Goal: Communication & Community: Ask a question

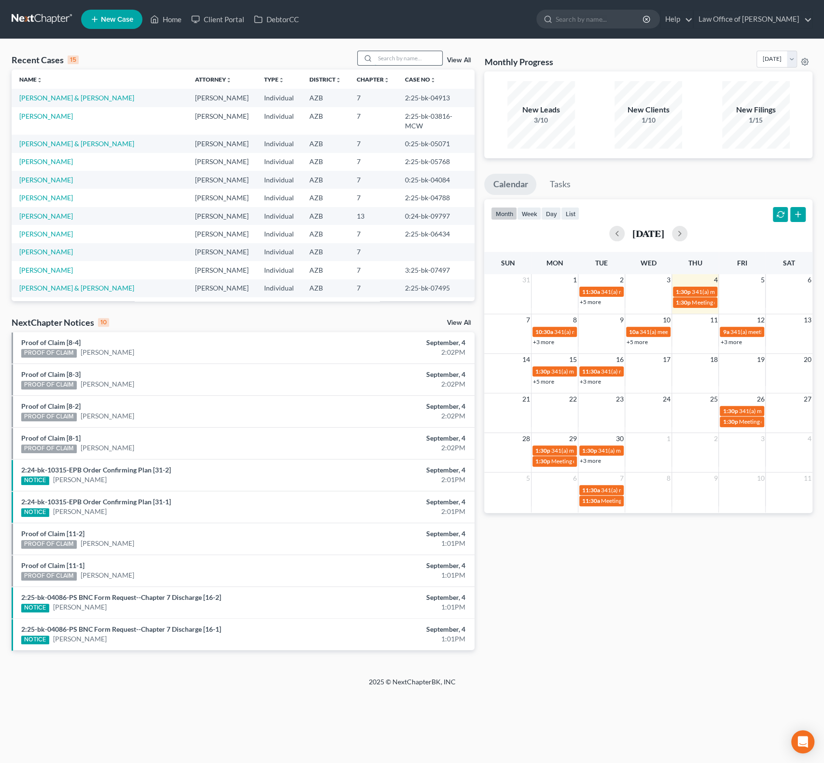
click at [417, 61] on input "search" at bounding box center [409, 58] width 68 height 14
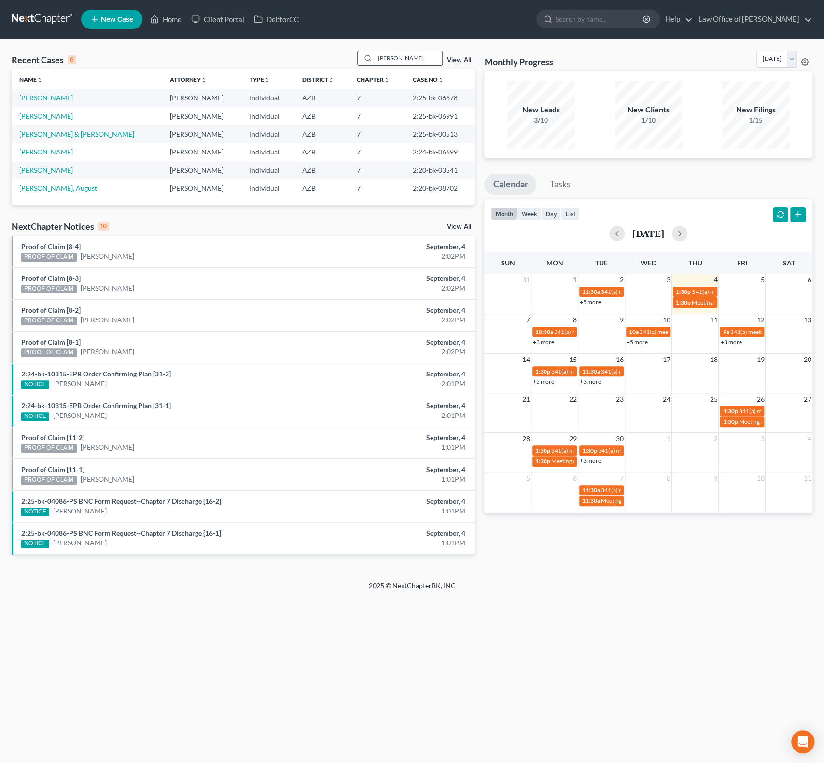
type input "gus"
click at [47, 118] on link "[PERSON_NAME]" at bounding box center [46, 116] width 54 height 8
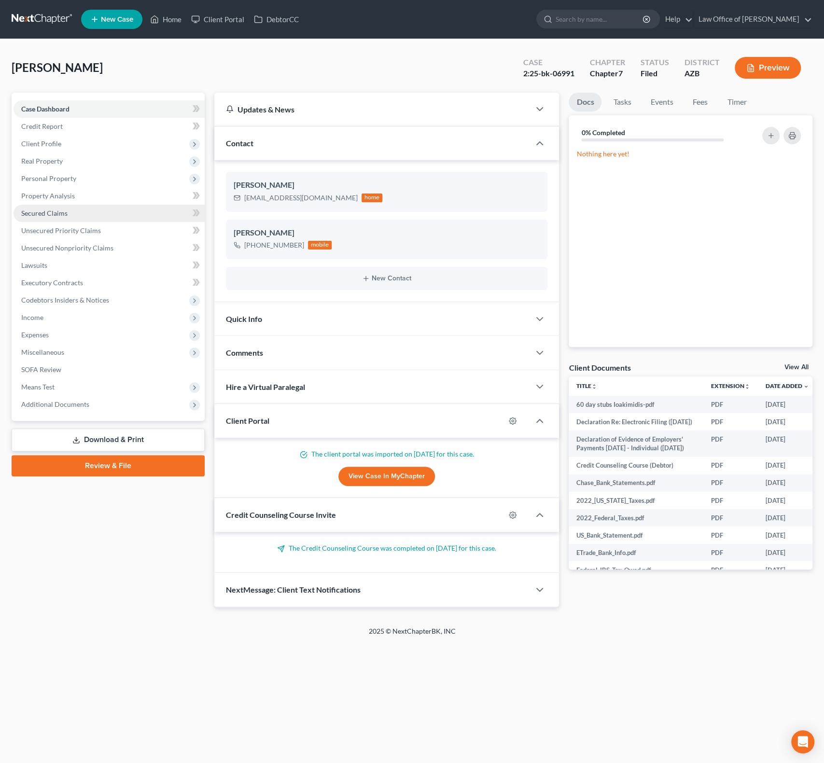
click at [51, 213] on span "Secured Claims" at bounding box center [44, 213] width 46 height 8
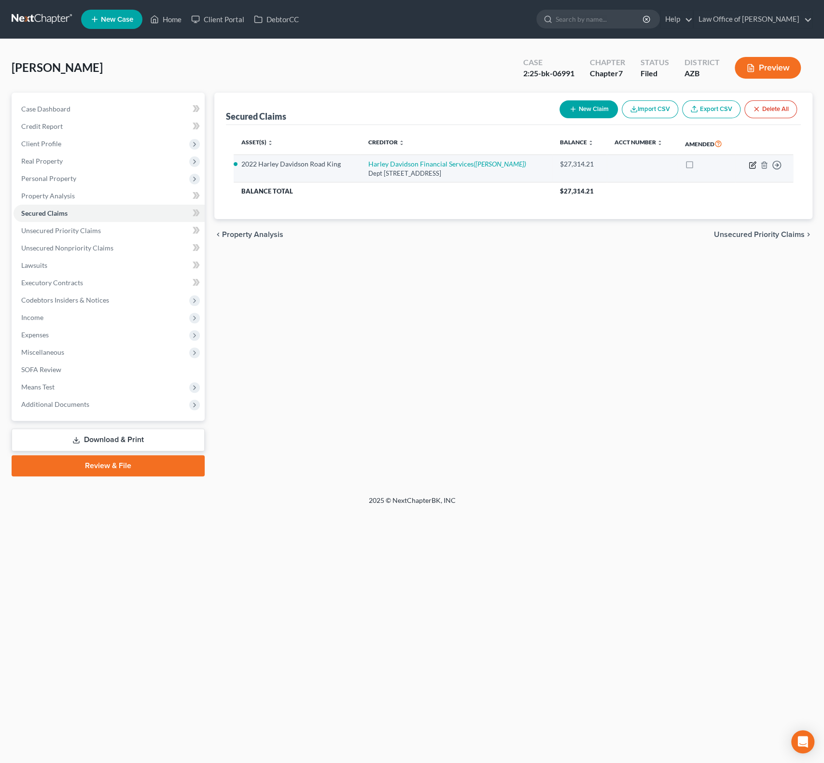
click at [750, 164] on icon "button" at bounding box center [753, 165] width 8 height 8
select select "14"
select select "2"
select select "0"
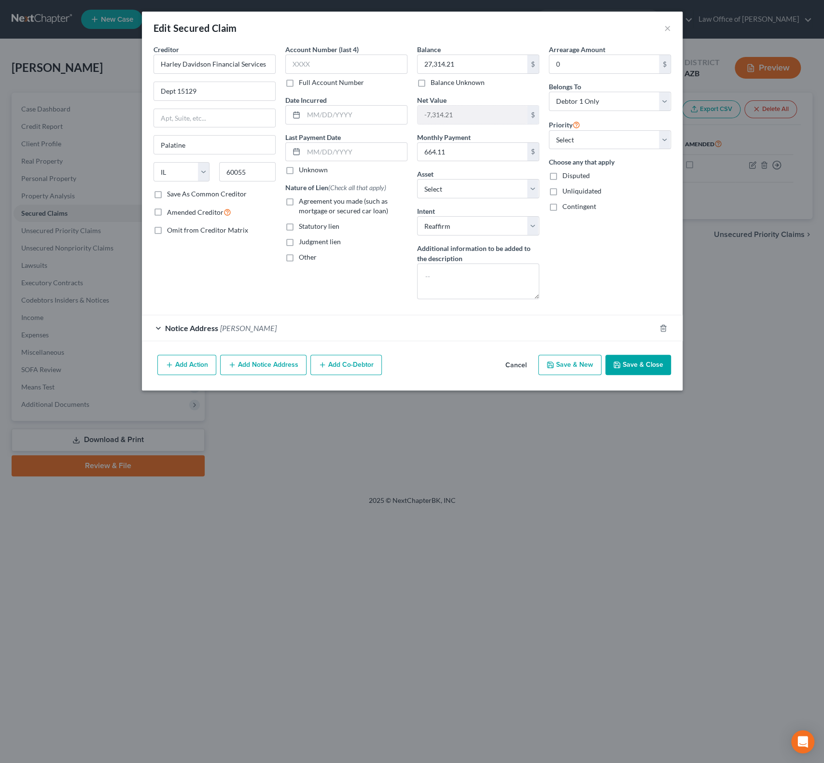
click at [671, 25] on div "Edit Secured Claim ×" at bounding box center [412, 28] width 541 height 33
click at [667, 30] on button "×" at bounding box center [667, 28] width 7 height 12
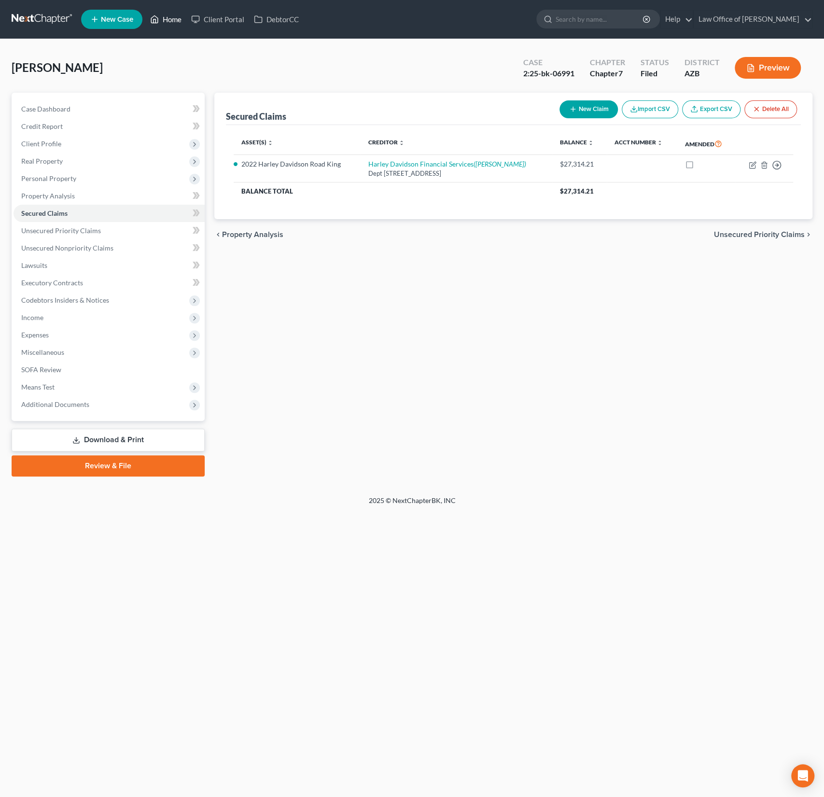
click at [167, 18] on link "Home" at bounding box center [165, 19] width 41 height 17
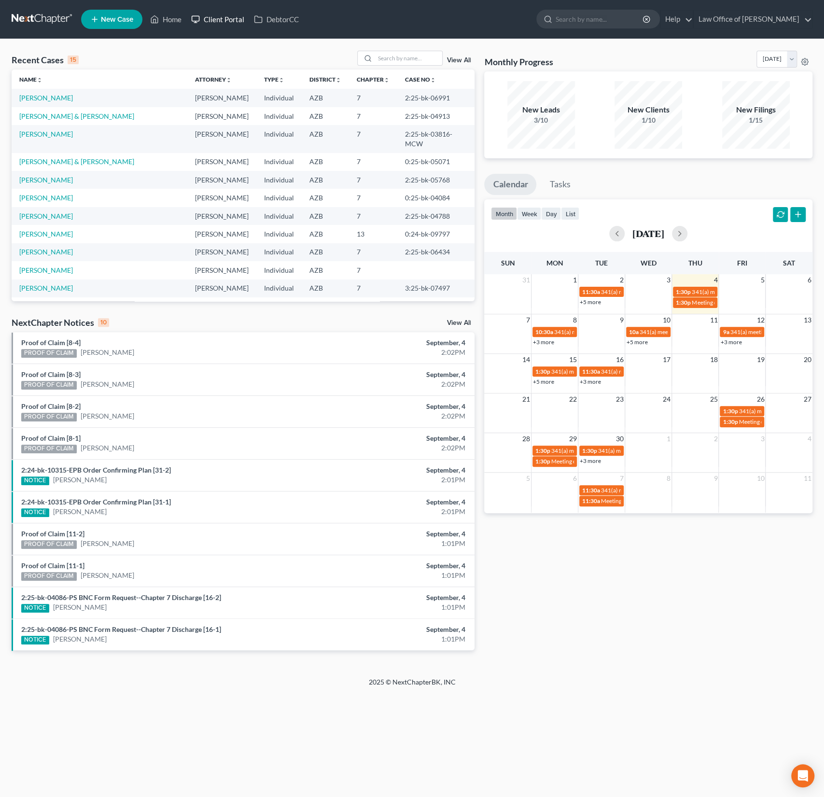
click at [206, 22] on link "Client Portal" at bounding box center [217, 19] width 63 height 17
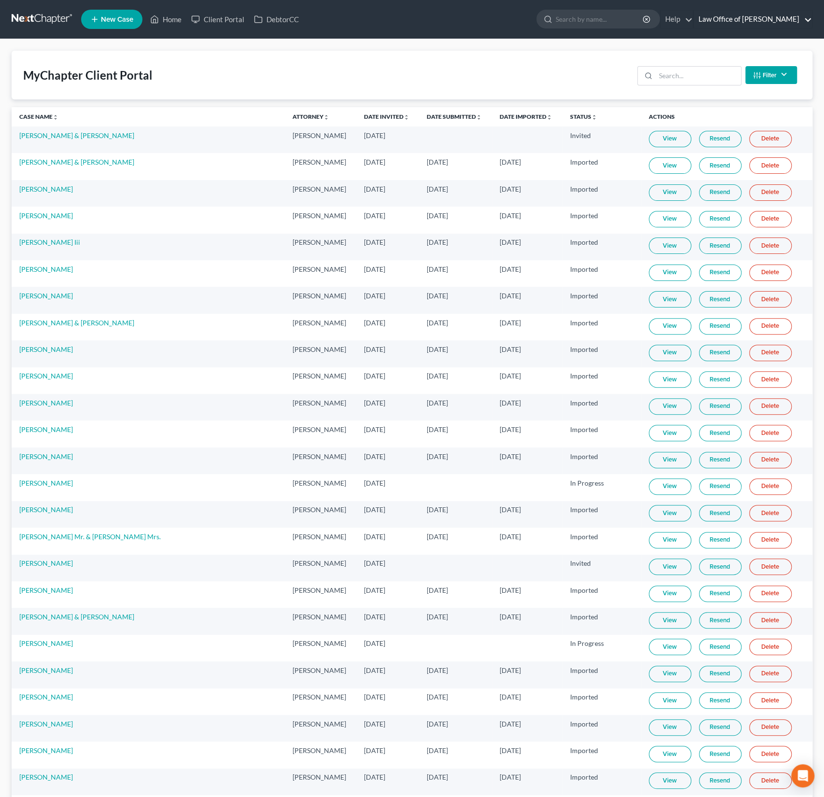
click at [725, 17] on link "Law Office of [PERSON_NAME]" at bounding box center [753, 19] width 118 height 17
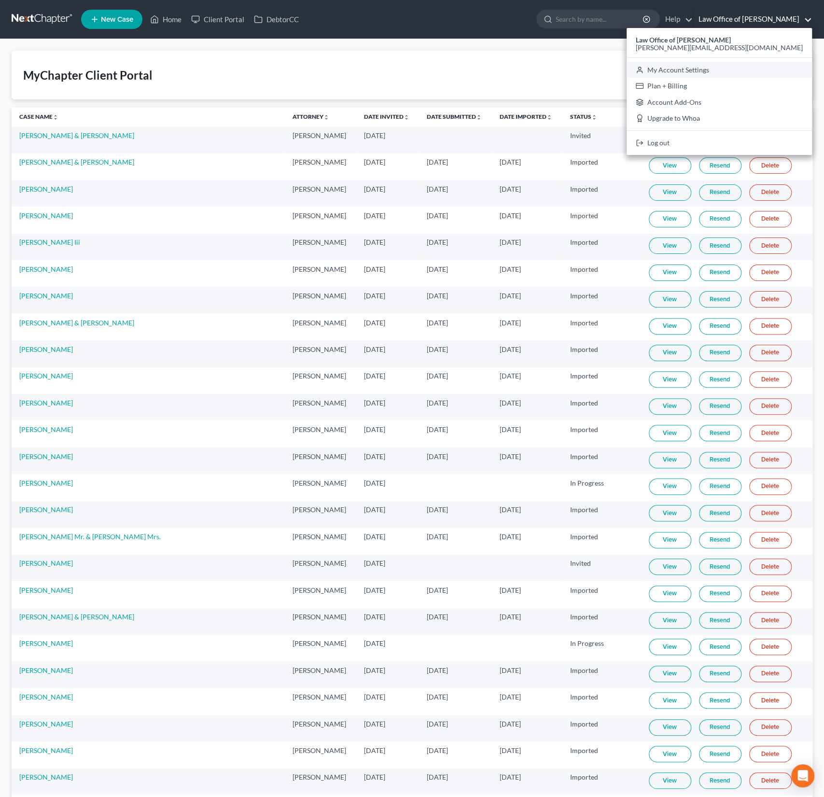
click at [724, 67] on link "My Account Settings" at bounding box center [719, 70] width 185 height 16
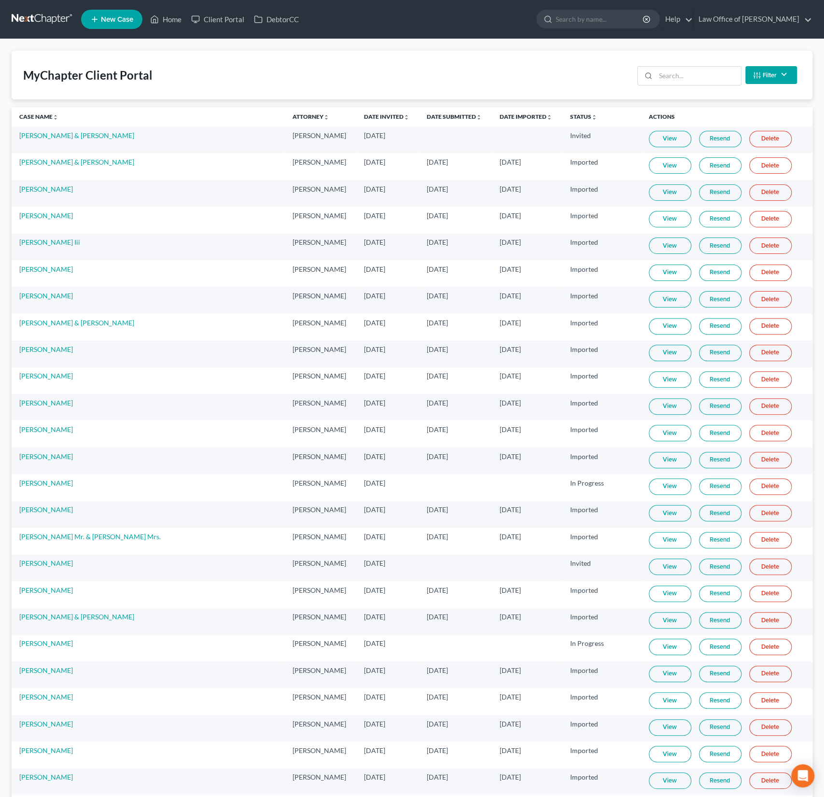
select select "22"
select select "46"
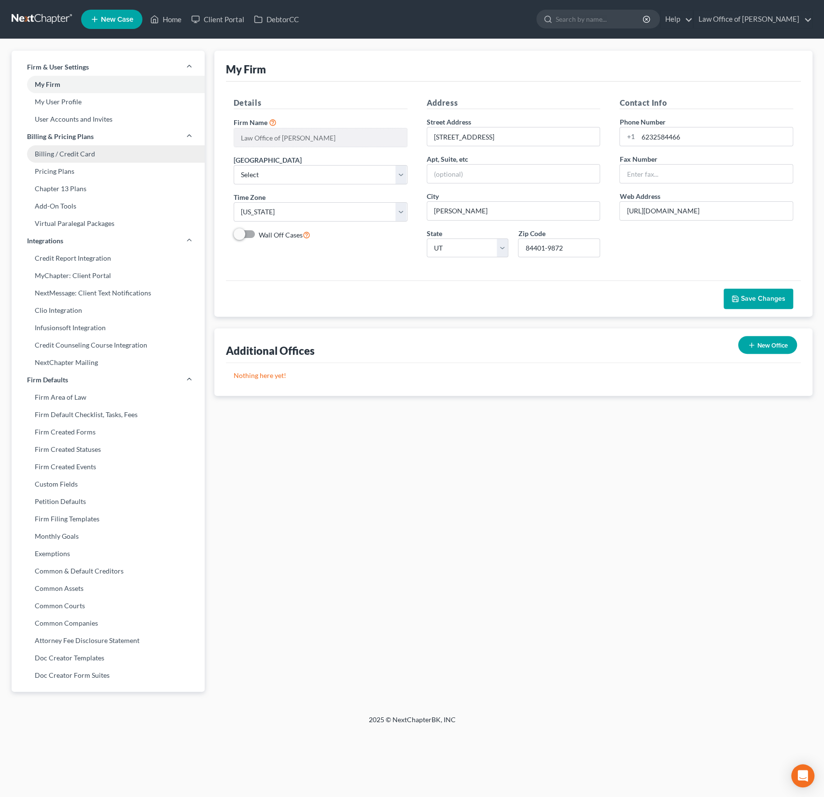
click at [70, 156] on link "Billing / Credit Card" at bounding box center [108, 153] width 193 height 17
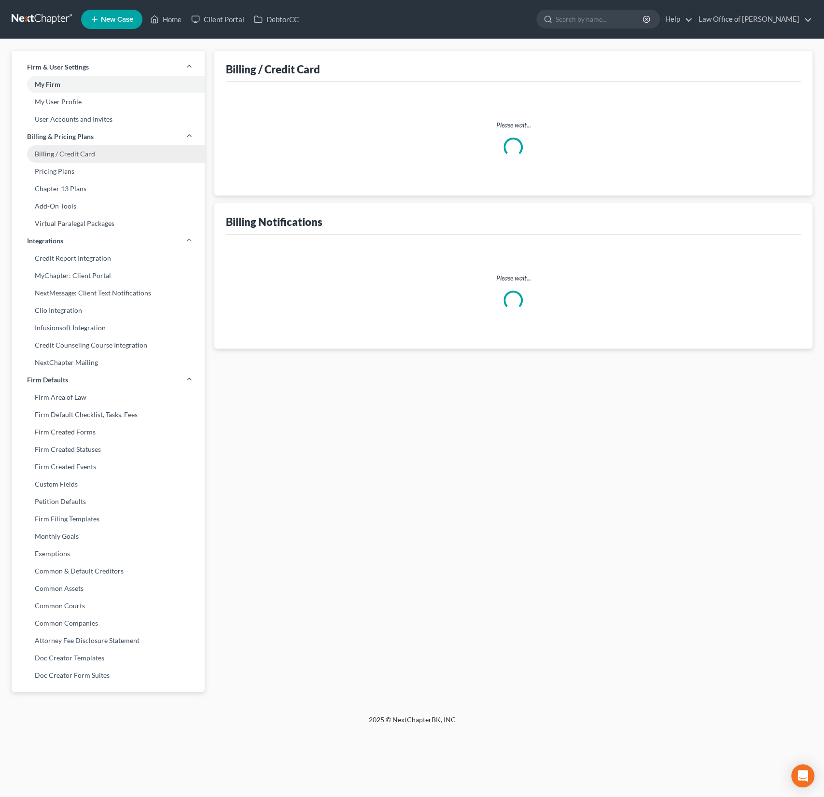
select select "46"
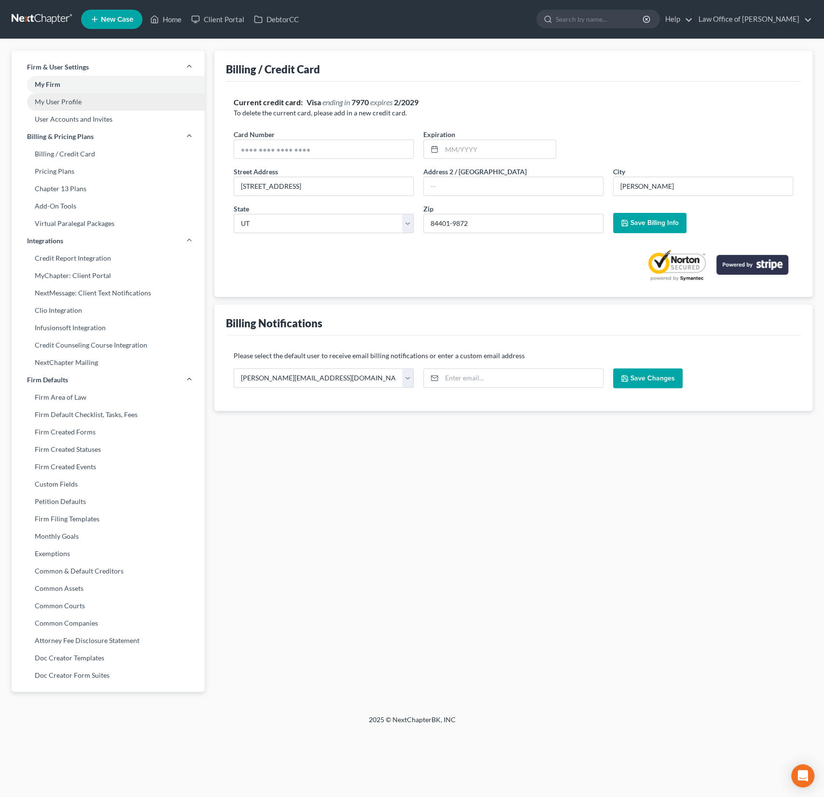
click at [59, 102] on link "My User Profile" at bounding box center [108, 101] width 193 height 17
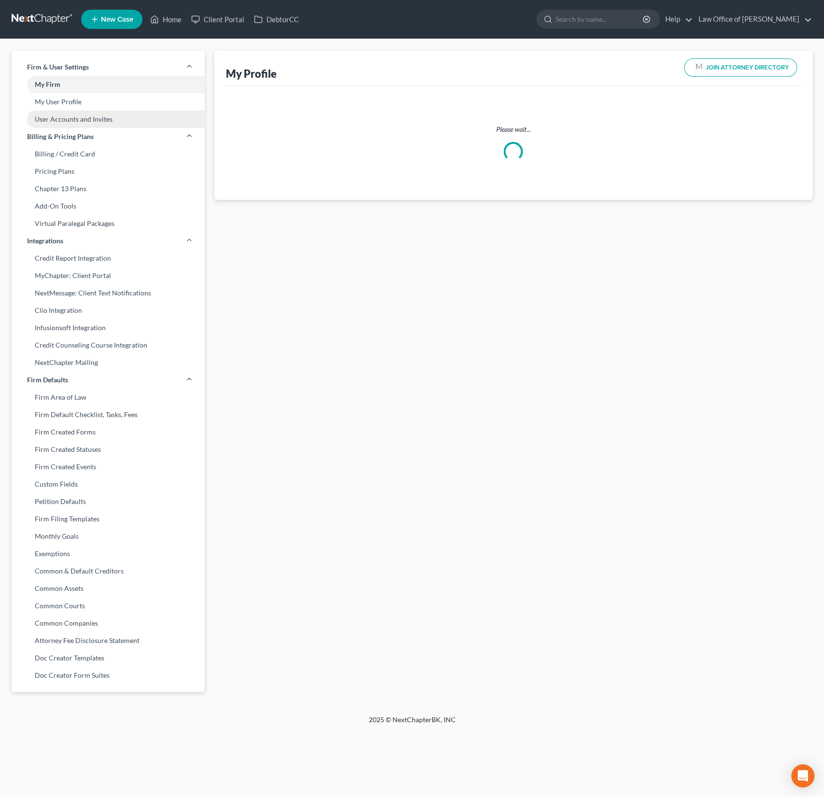
select select "3"
select select "4"
select select "attorney"
select select "0"
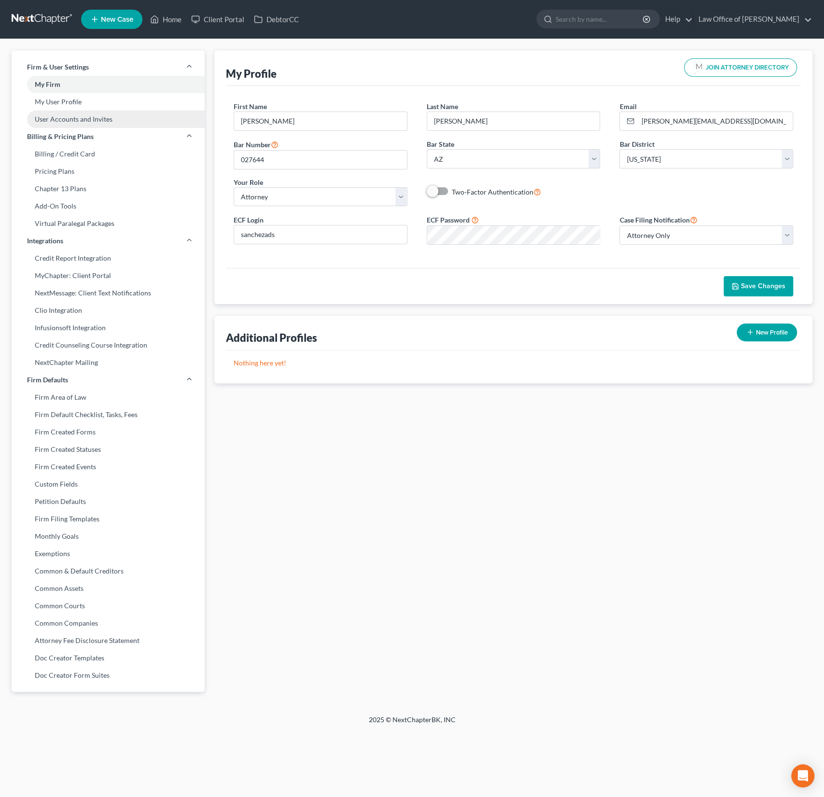
click at [60, 113] on link "User Accounts and Invites" at bounding box center [108, 119] width 193 height 17
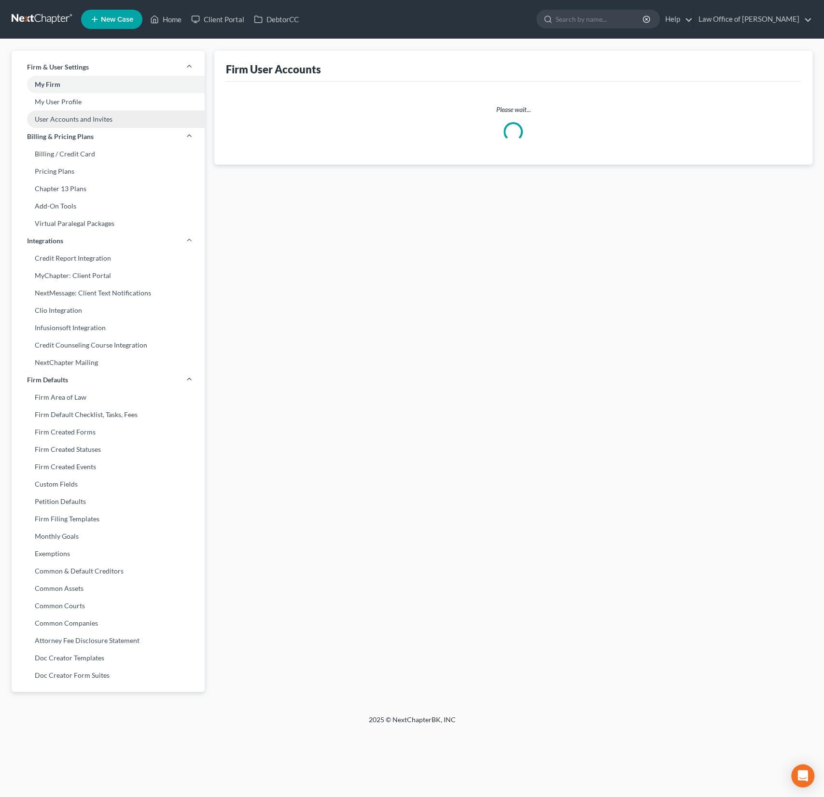
select select "0"
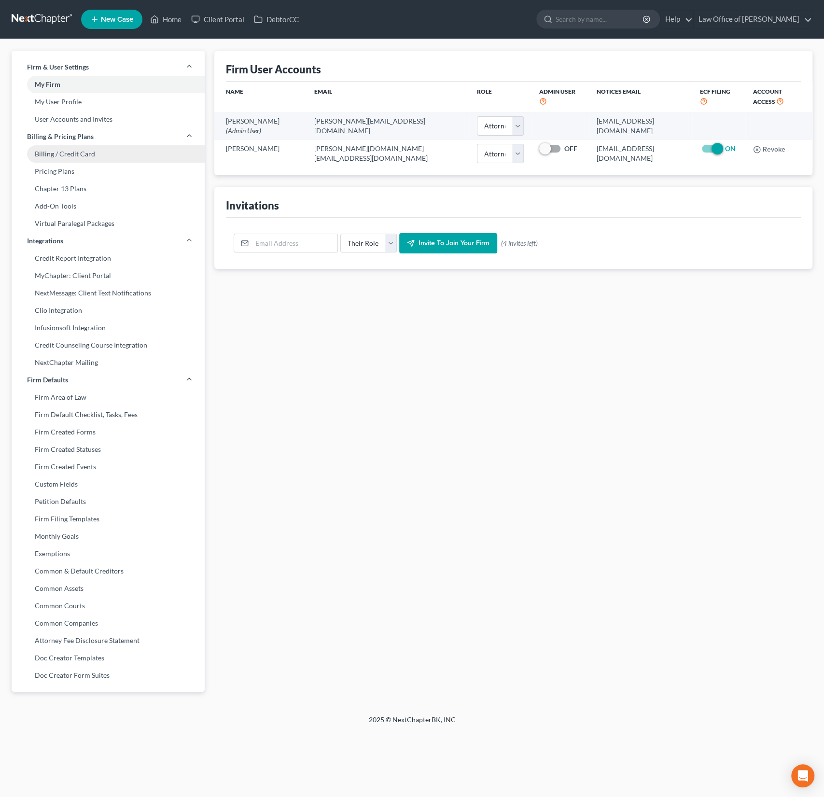
click at [48, 152] on link "Billing / Credit Card" at bounding box center [108, 153] width 193 height 17
select select "46"
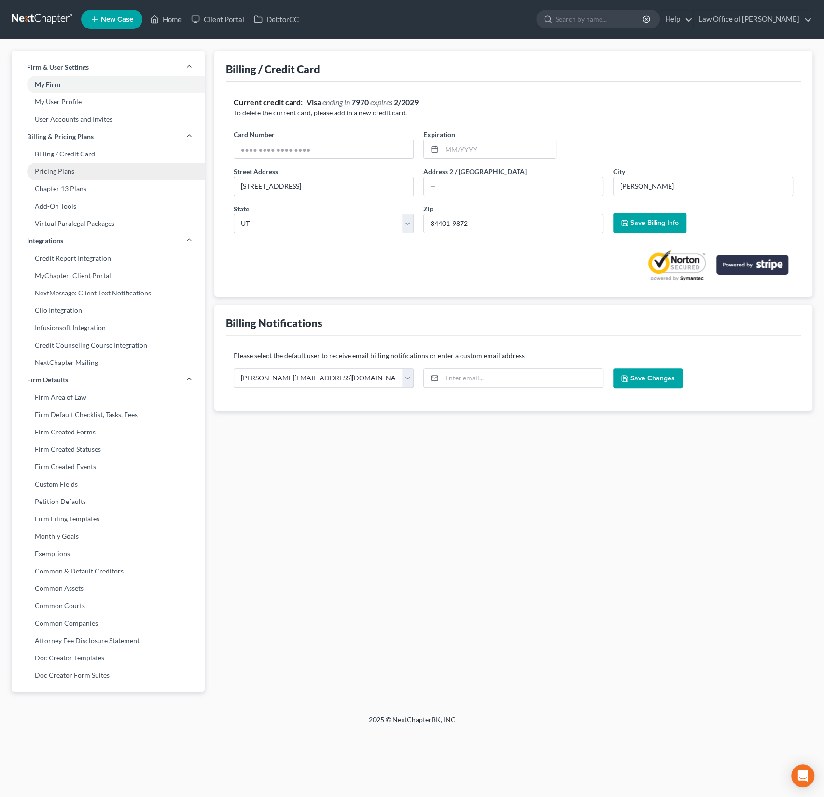
click at [51, 169] on link "Pricing Plans" at bounding box center [108, 171] width 193 height 17
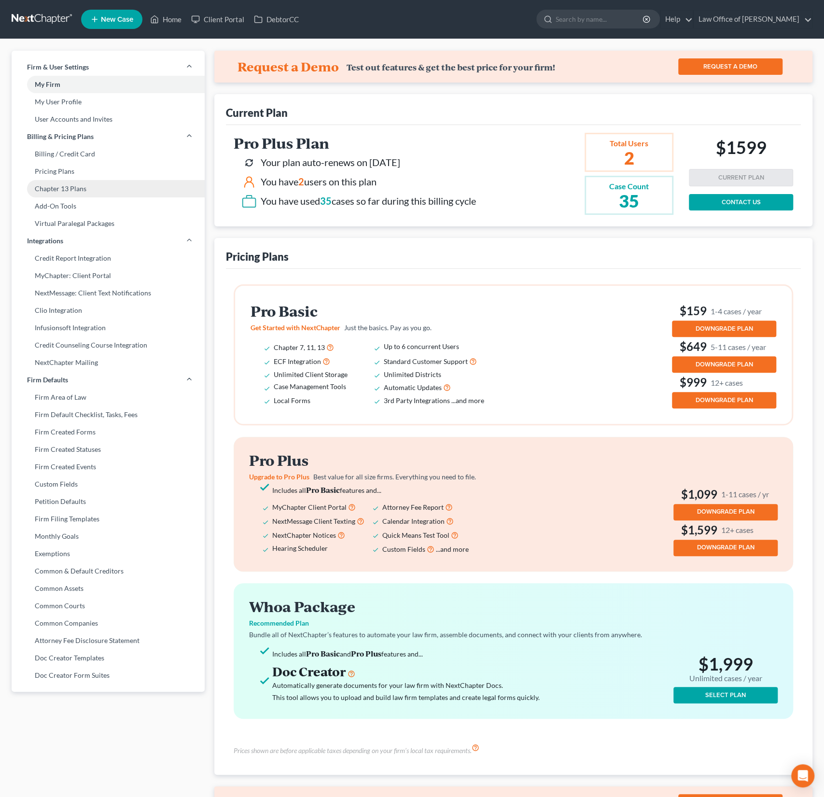
click at [49, 194] on link "Chapter 13 Plans" at bounding box center [108, 188] width 193 height 17
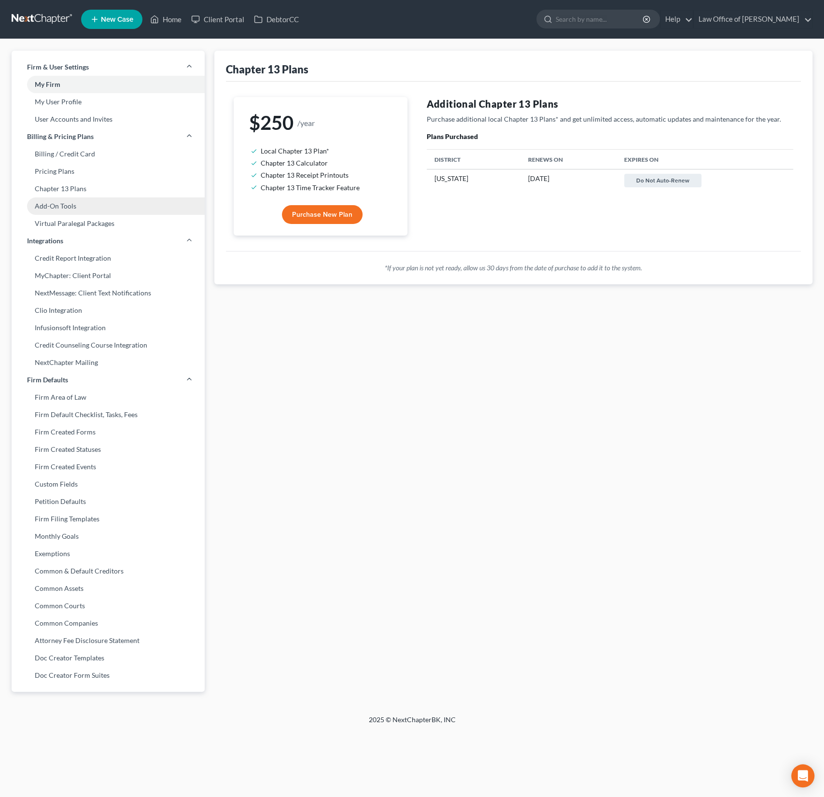
click at [51, 207] on link "Add-On Tools" at bounding box center [108, 205] width 193 height 17
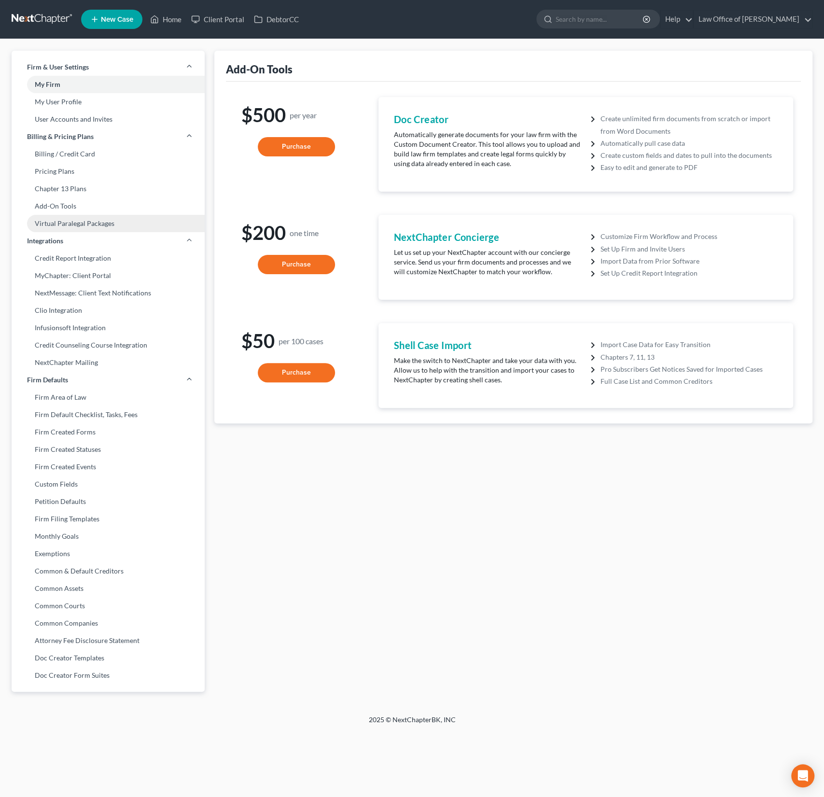
click at [45, 224] on link "Virtual Paralegal Packages" at bounding box center [108, 223] width 193 height 17
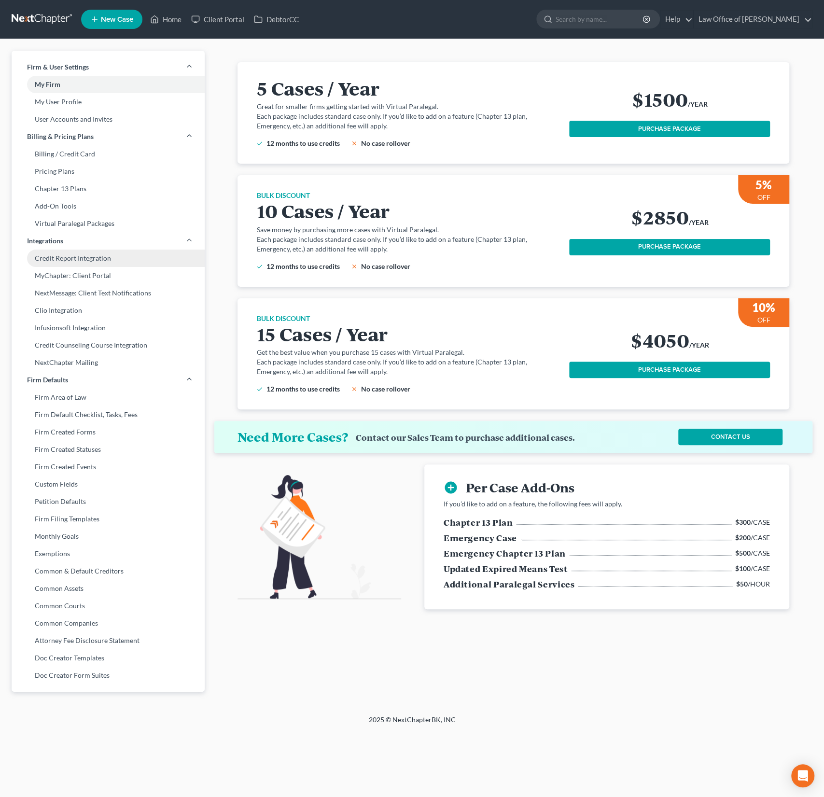
click at [43, 255] on link "Credit Report Integration" at bounding box center [108, 258] width 193 height 17
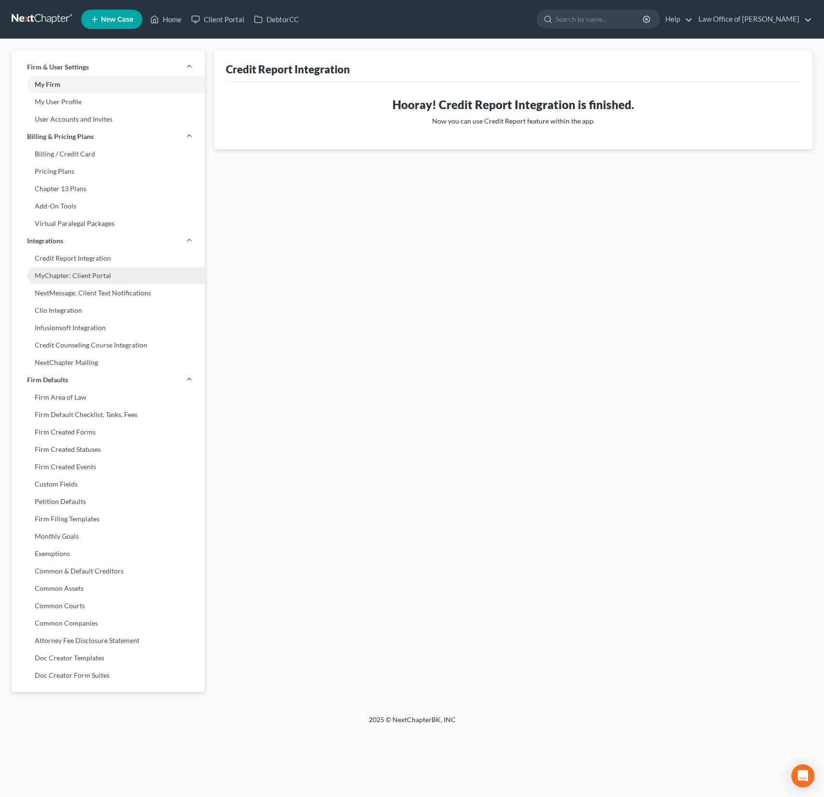
click at [46, 274] on link "MyChapter: Client Portal" at bounding box center [108, 275] width 193 height 17
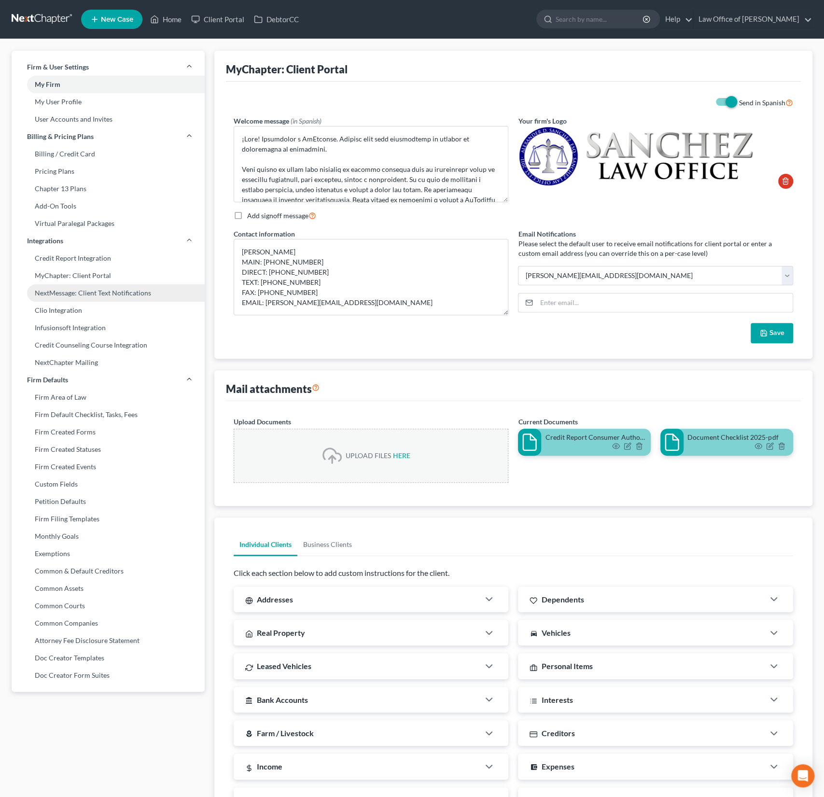
click at [49, 294] on link "NextMessage: Client Text Notifications" at bounding box center [108, 292] width 193 height 17
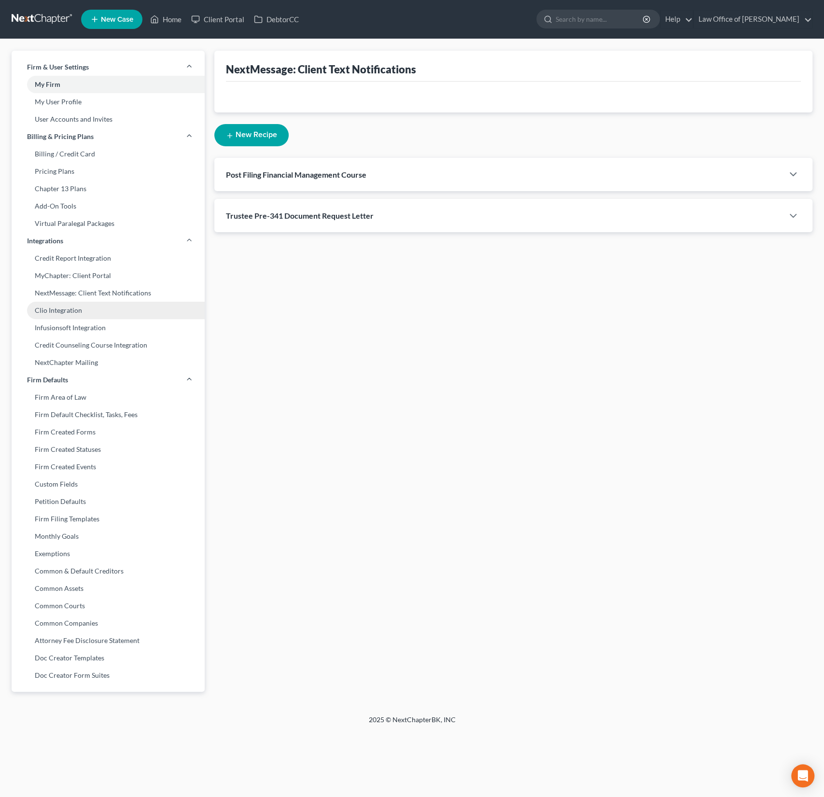
select select
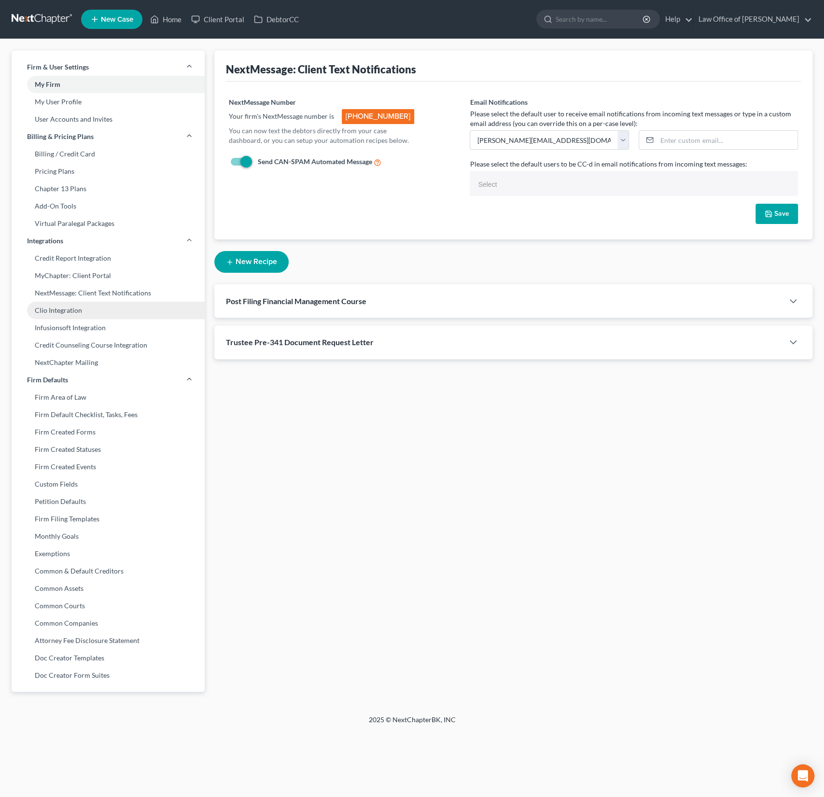
click at [46, 310] on link "Clio Integration" at bounding box center [108, 310] width 193 height 17
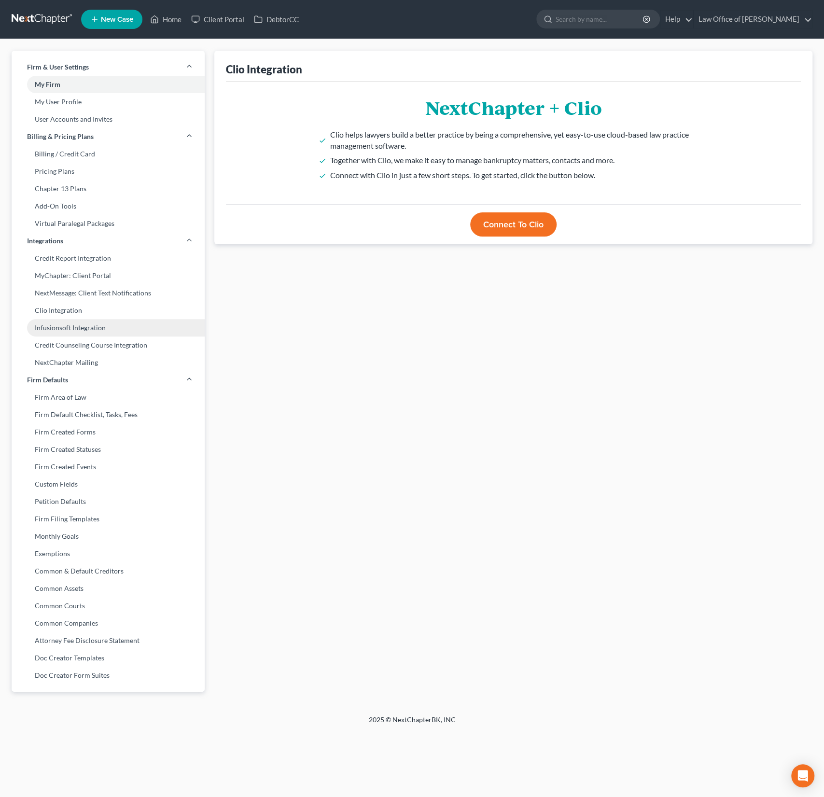
click at [48, 332] on link "Infusionsoft Integration" at bounding box center [108, 327] width 193 height 17
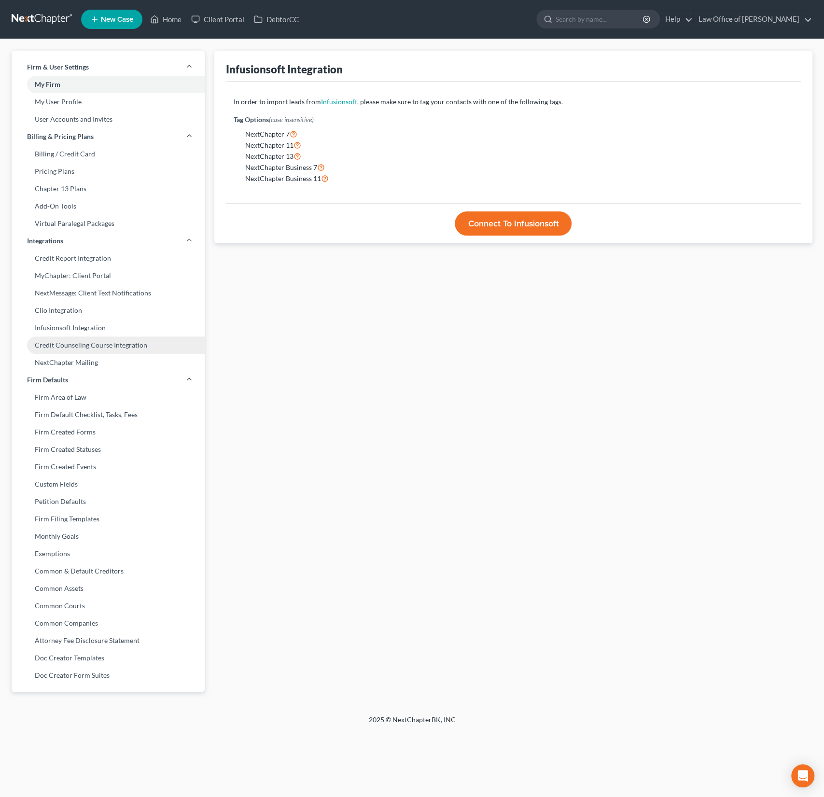
click at [53, 338] on link "Credit Counseling Course Integration" at bounding box center [108, 344] width 193 height 17
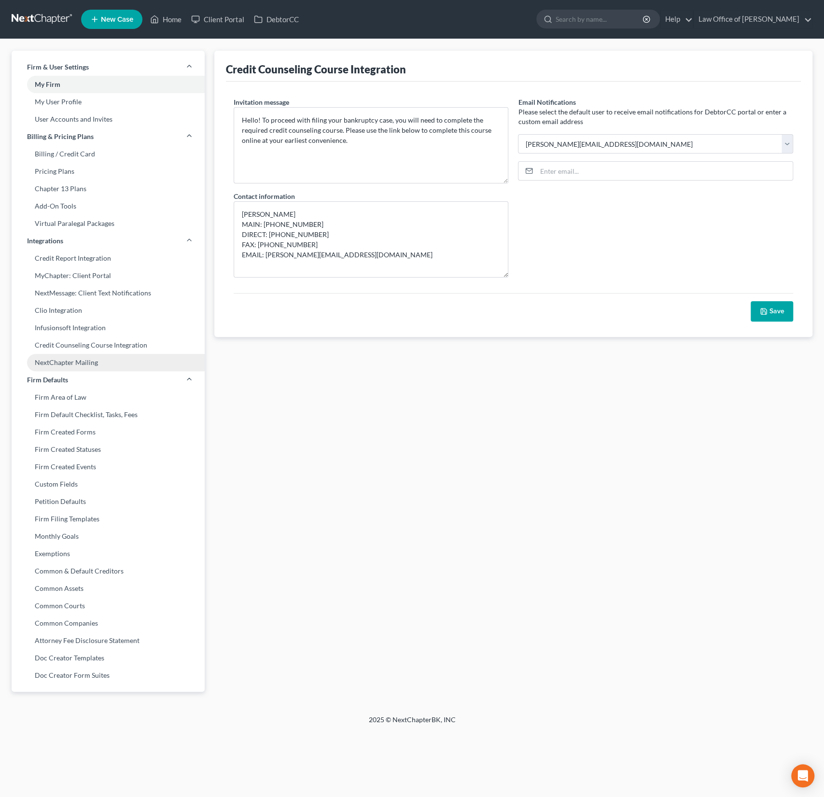
click at [50, 354] on link "NextChapter Mailing" at bounding box center [108, 362] width 193 height 17
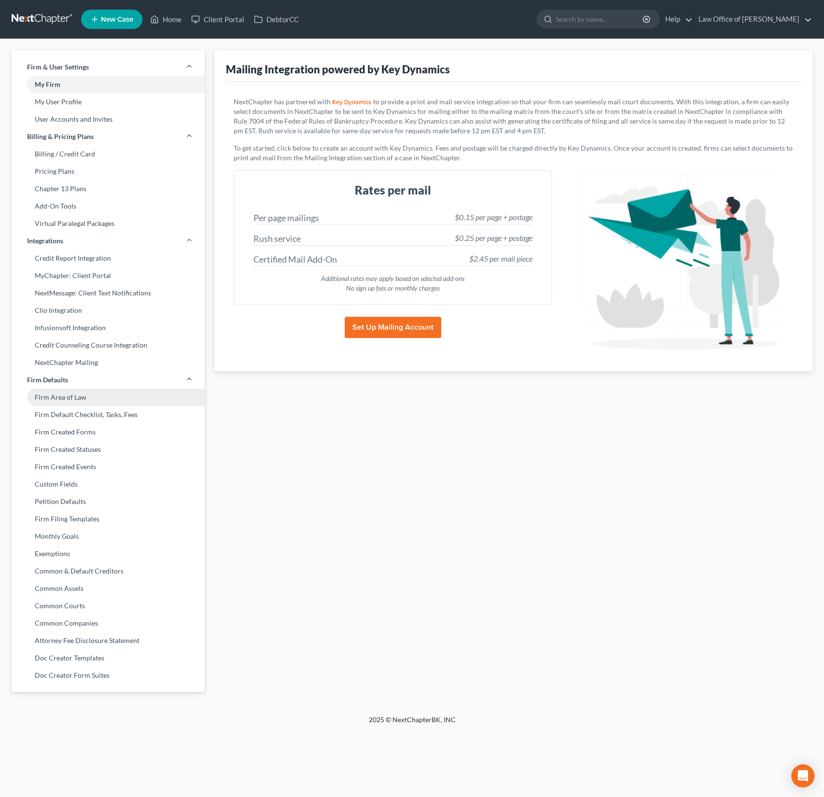
click at [54, 393] on link "Firm Area of Law" at bounding box center [108, 397] width 193 height 17
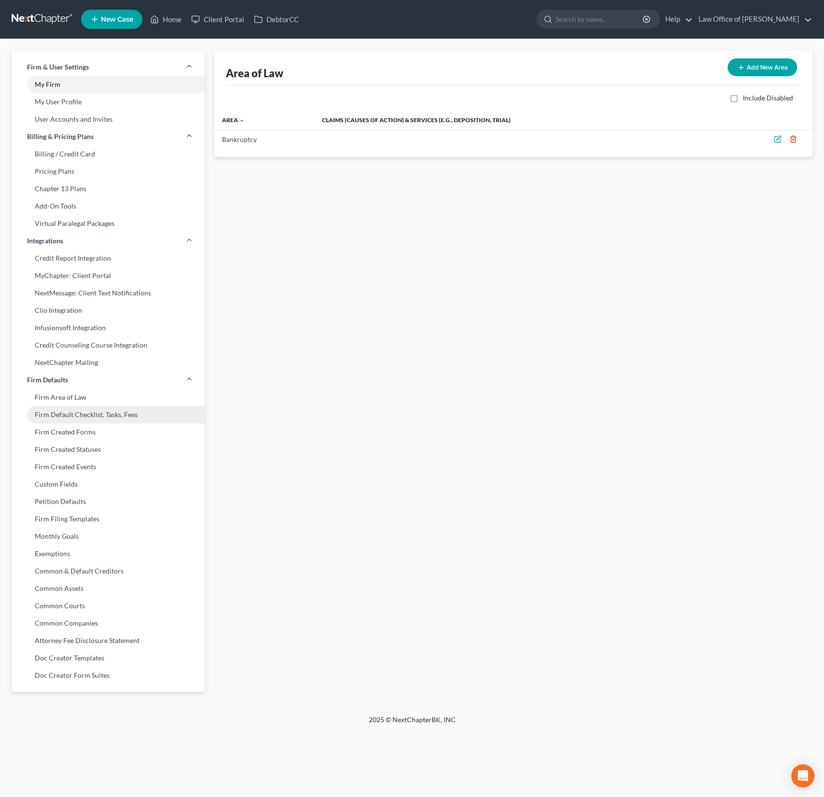
click at [50, 414] on link "Firm Default Checklist, Tasks, Fees" at bounding box center [108, 414] width 193 height 17
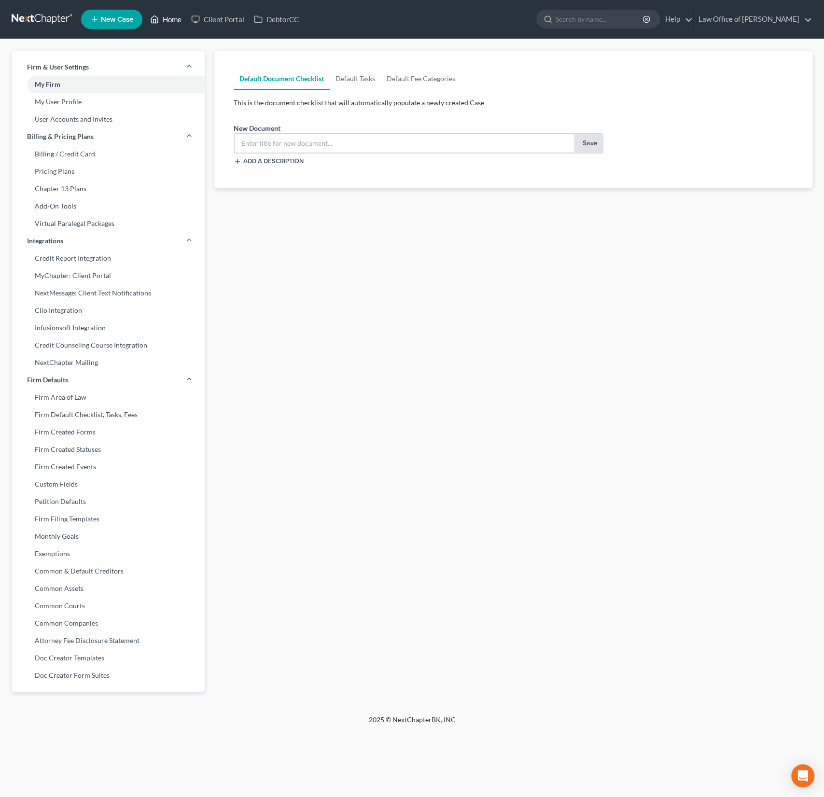
click at [165, 22] on link "Home" at bounding box center [165, 19] width 41 height 17
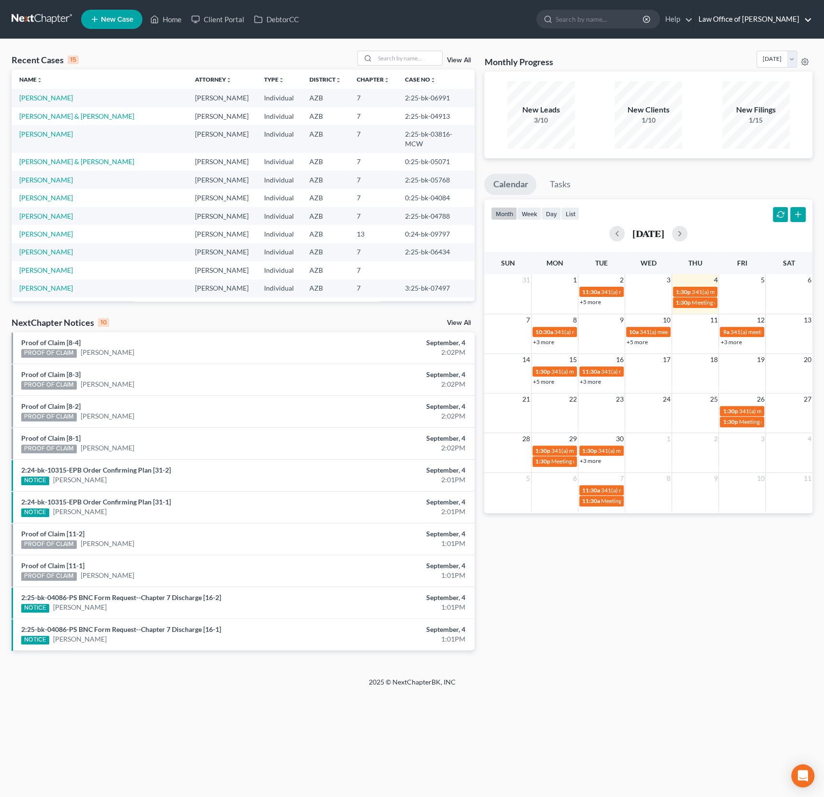
click at [740, 25] on link "Law Office of [PERSON_NAME]" at bounding box center [753, 19] width 118 height 17
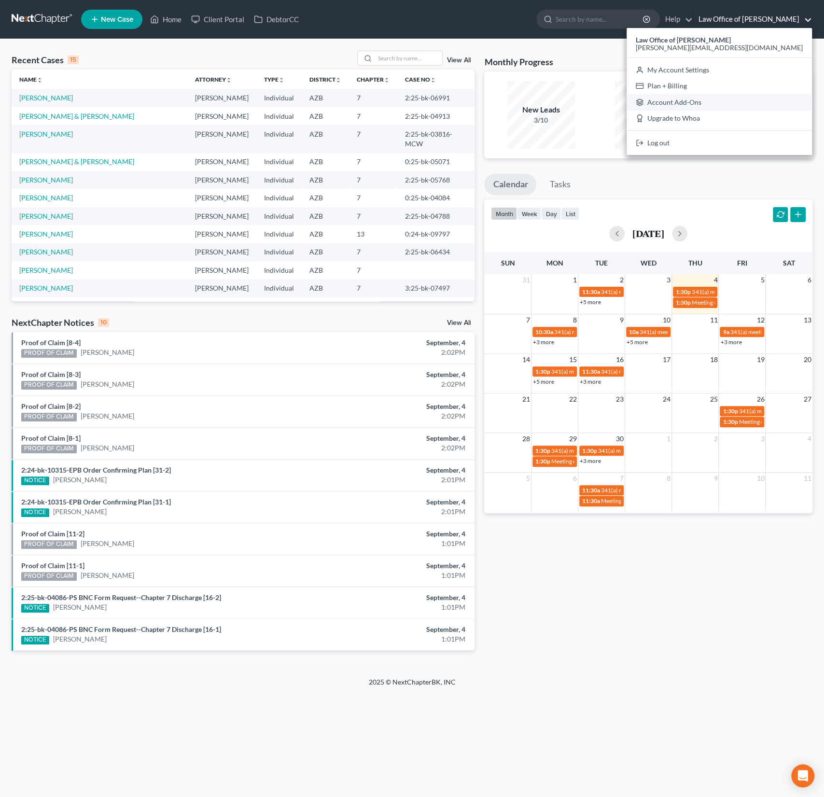
click at [732, 100] on link "Account Add-Ons" at bounding box center [719, 102] width 185 height 16
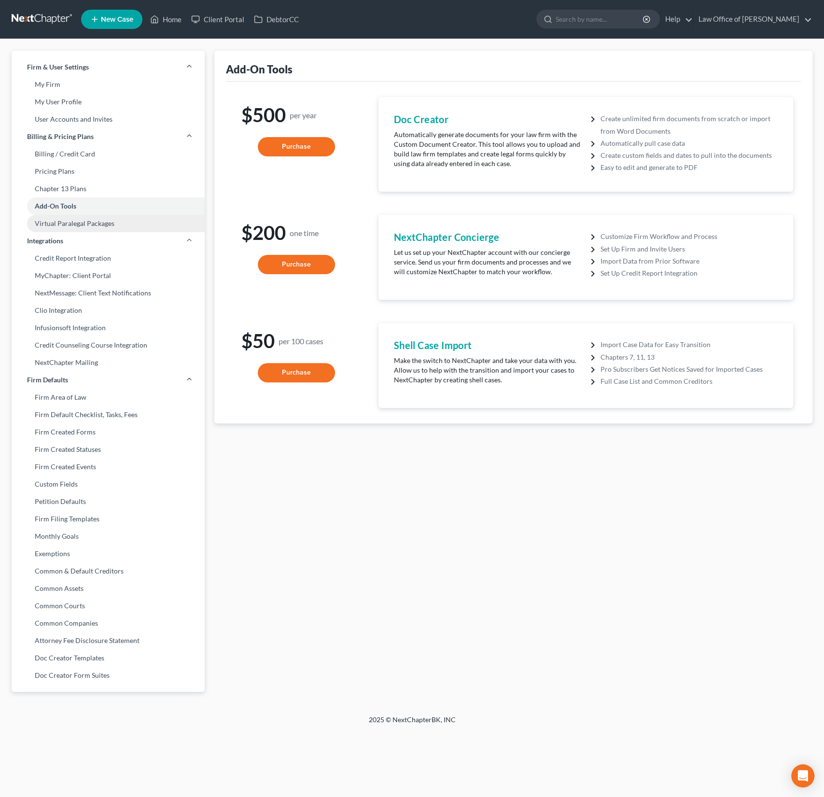
click at [79, 221] on link "Virtual Paralegal Packages" at bounding box center [108, 223] width 193 height 17
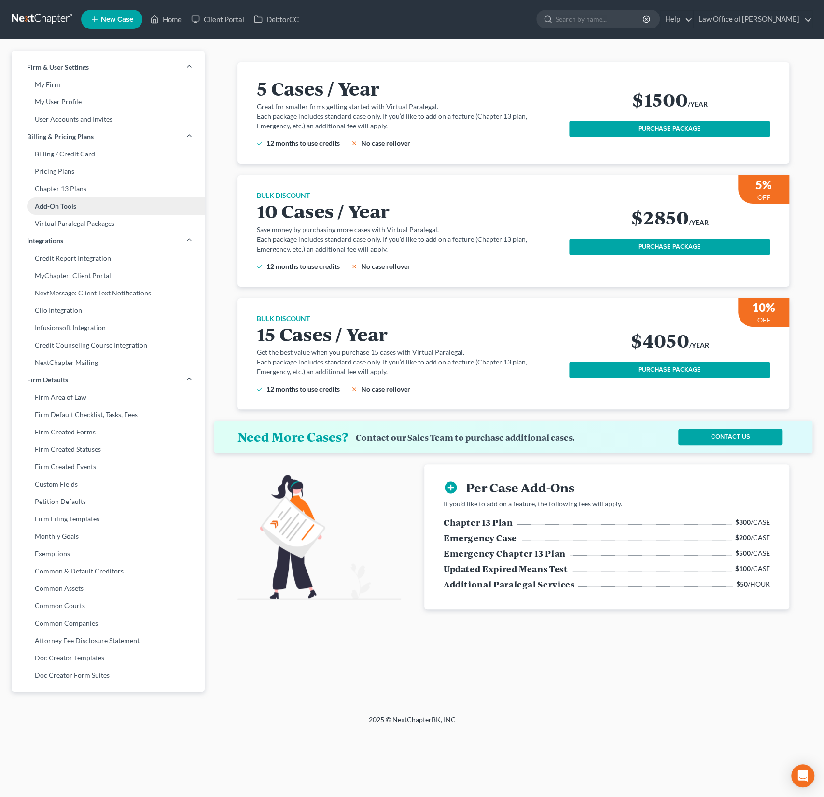
click at [68, 202] on link "Add-On Tools" at bounding box center [108, 205] width 193 height 17
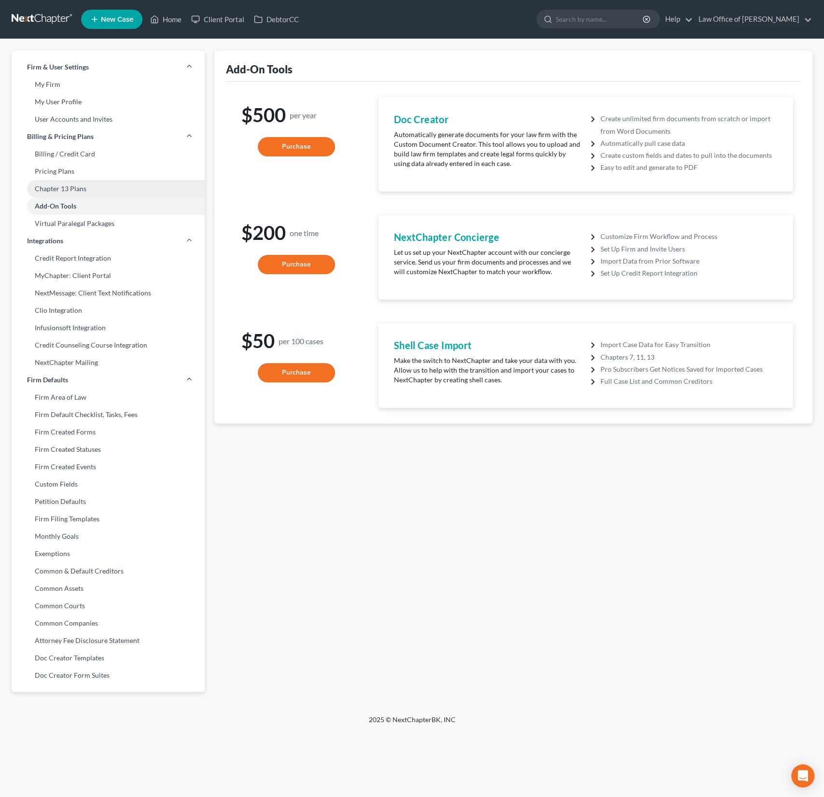
click at [70, 181] on link "Chapter 13 Plans" at bounding box center [108, 188] width 193 height 17
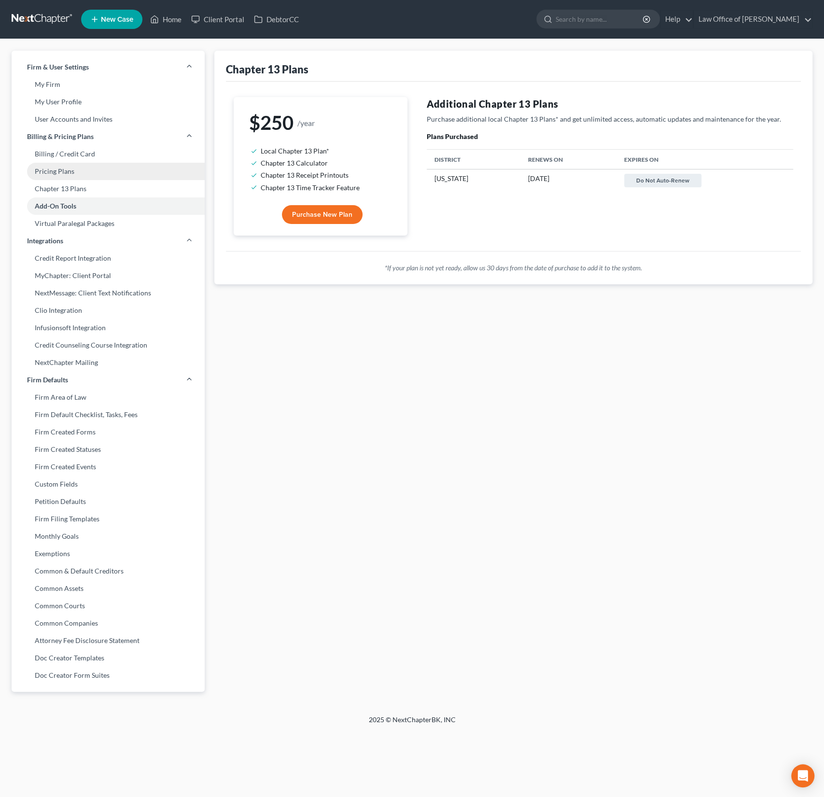
click at [65, 168] on link "Pricing Plans" at bounding box center [108, 171] width 193 height 17
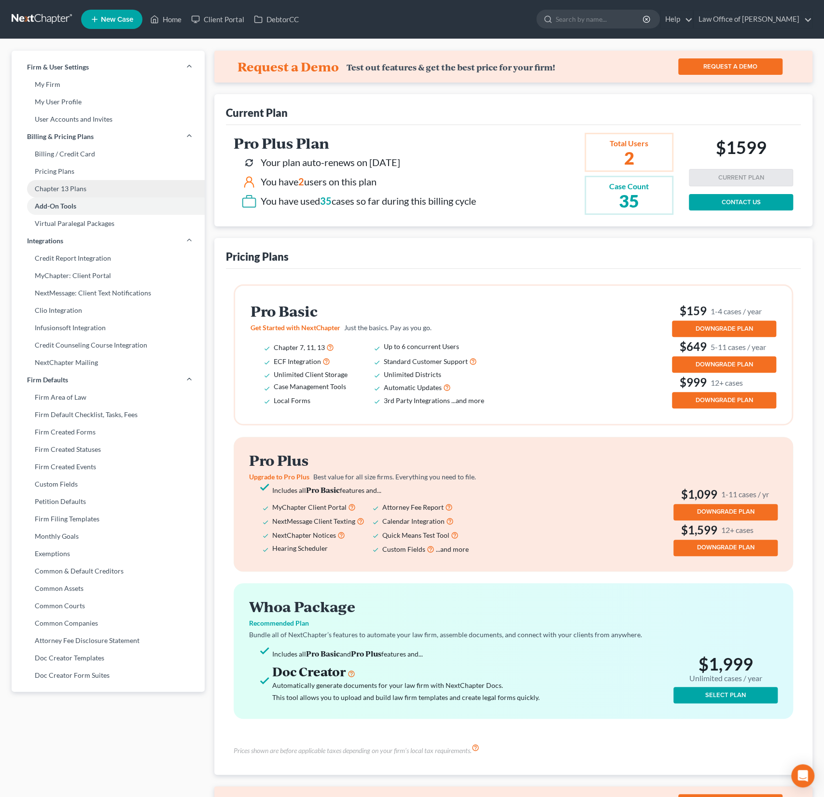
click at [69, 188] on link "Chapter 13 Plans" at bounding box center [108, 188] width 193 height 17
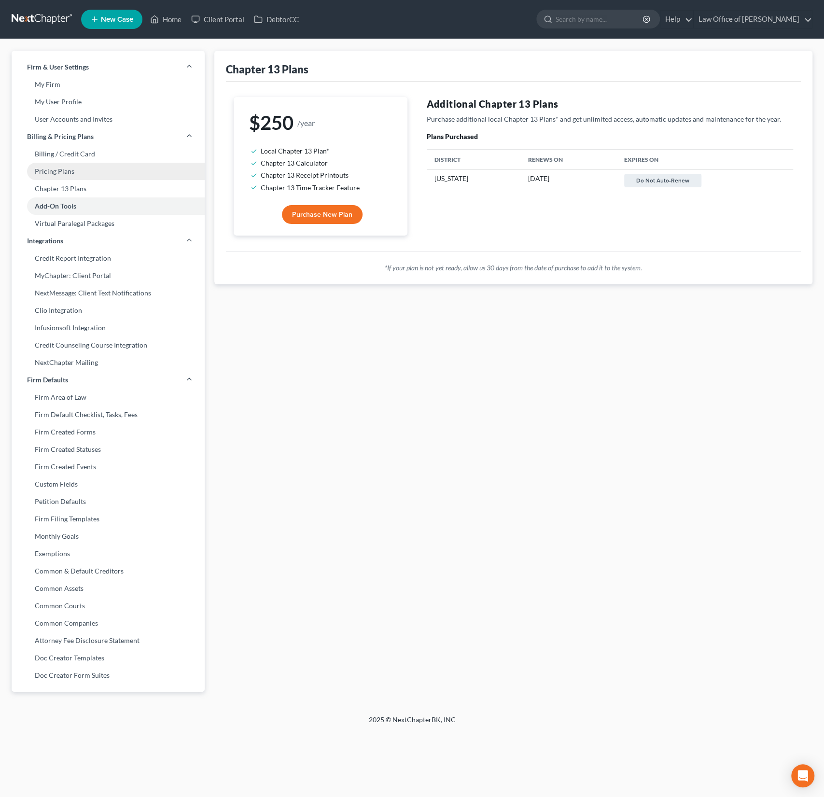
click at [69, 170] on link "Pricing Plans" at bounding box center [108, 171] width 193 height 17
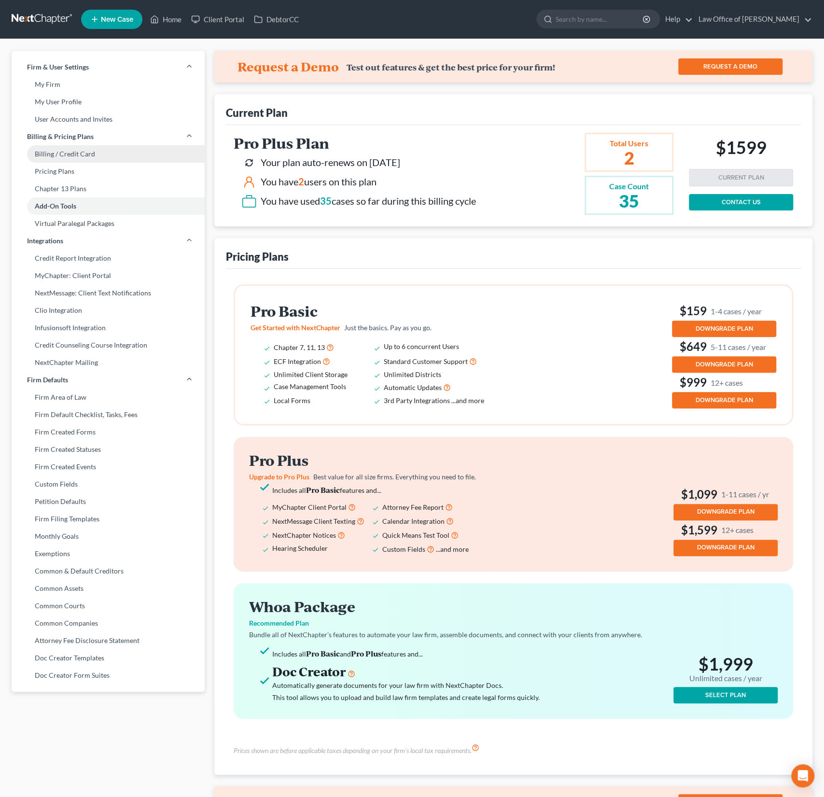
click at [69, 149] on link "Billing / Credit Card" at bounding box center [108, 153] width 193 height 17
select select "46"
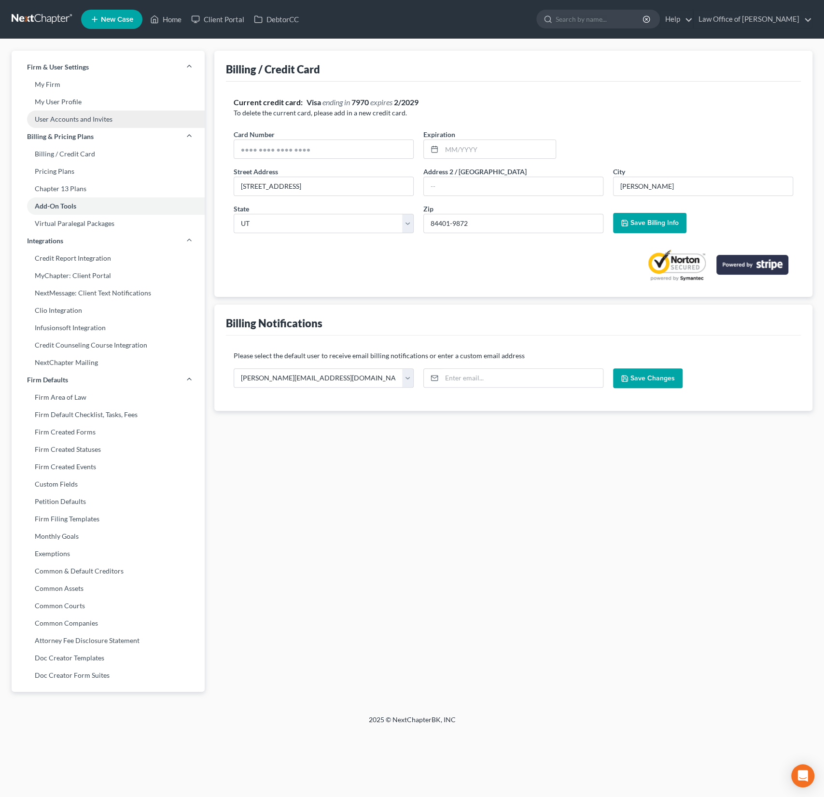
click at [73, 125] on link "User Accounts and Invites" at bounding box center [108, 119] width 193 height 17
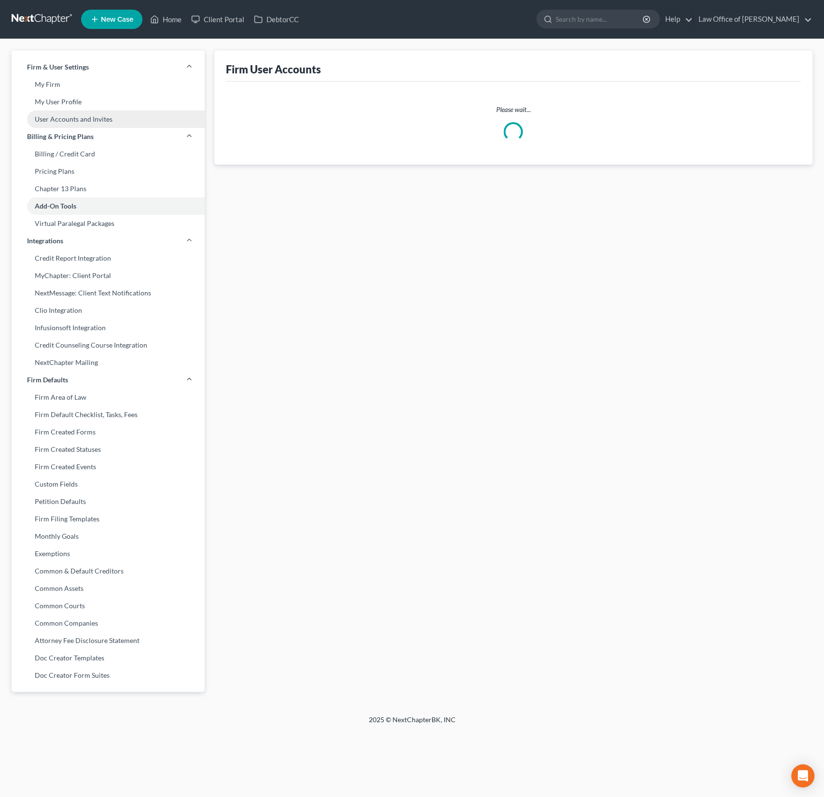
select select "0"
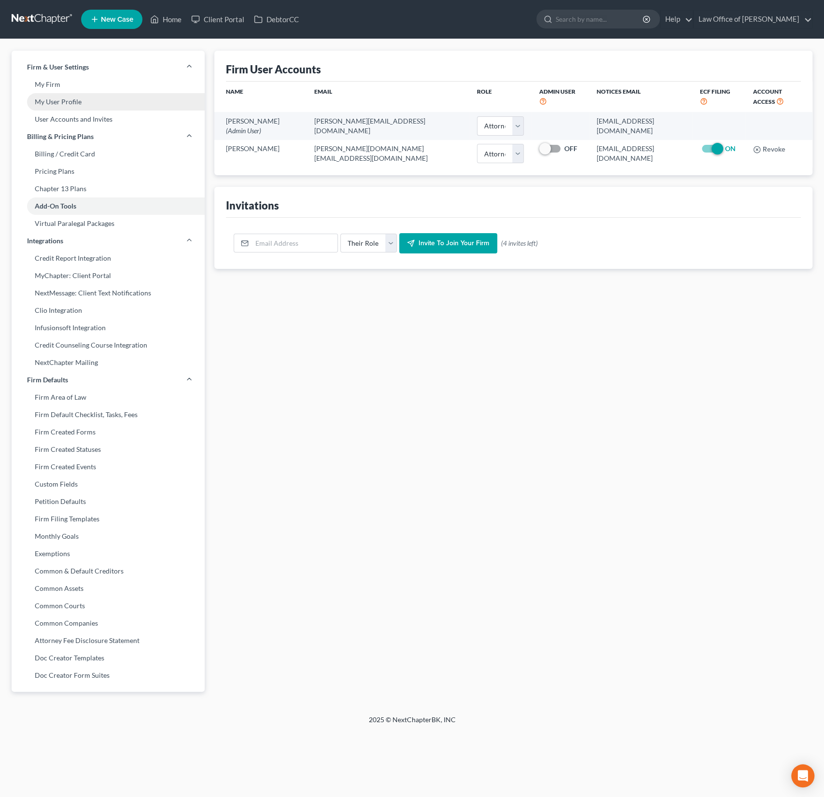
click at [69, 101] on link "My User Profile" at bounding box center [108, 101] width 193 height 17
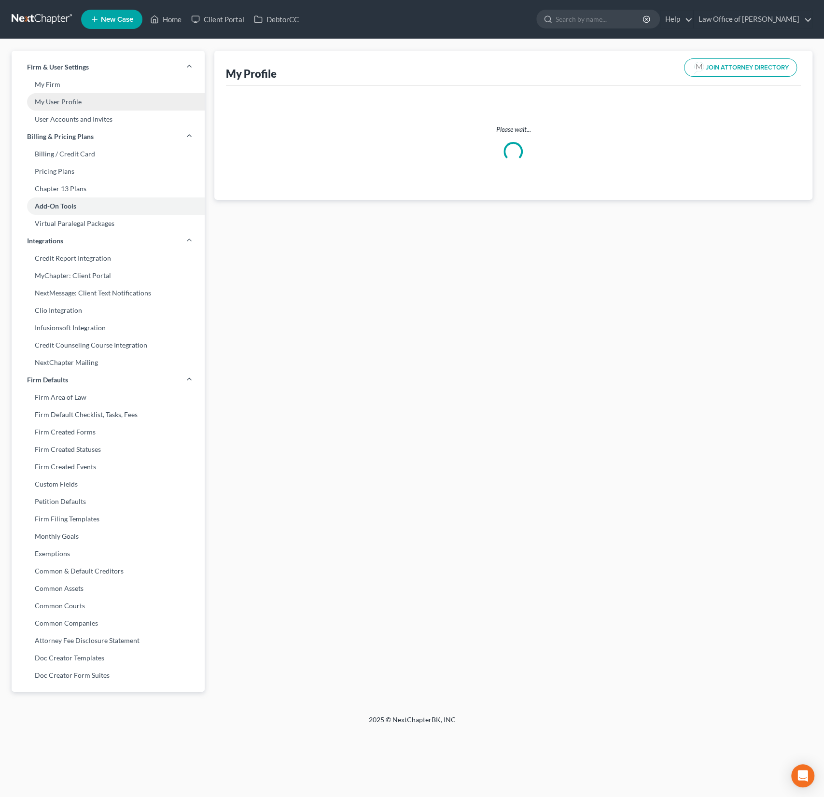
select select "3"
select select "4"
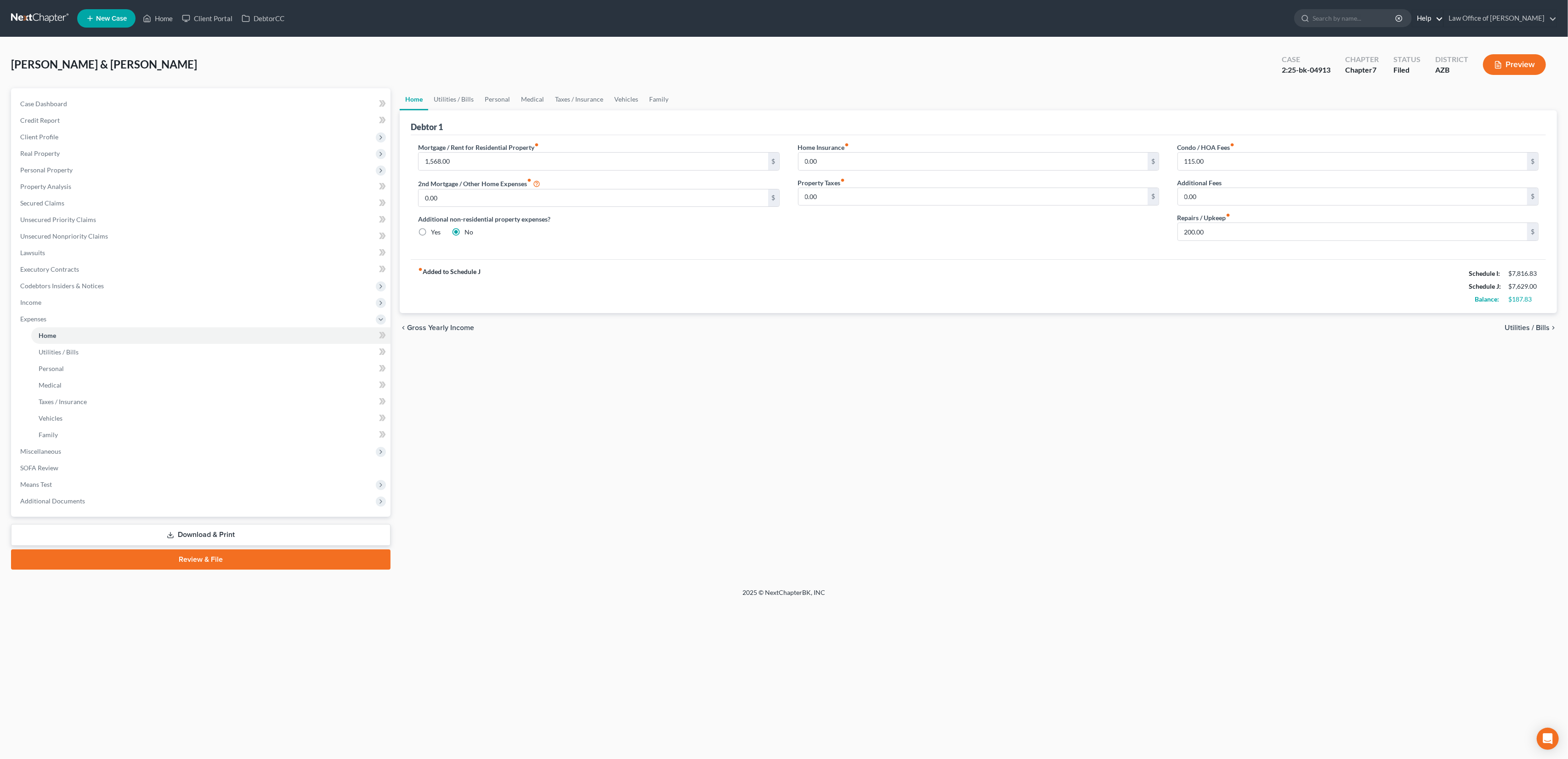
click at [921, 21] on link "Help" at bounding box center [1428, 18] width 30 height 16
click at [921, 477] on div "Home Utilities / Bills Personal Medical Taxes / Insurance Vehicles Family Debto…" at bounding box center [979, 329] width 1167 height 481
click at [62, 452] on span "Miscellaneous" at bounding box center [202, 450] width 378 height 16
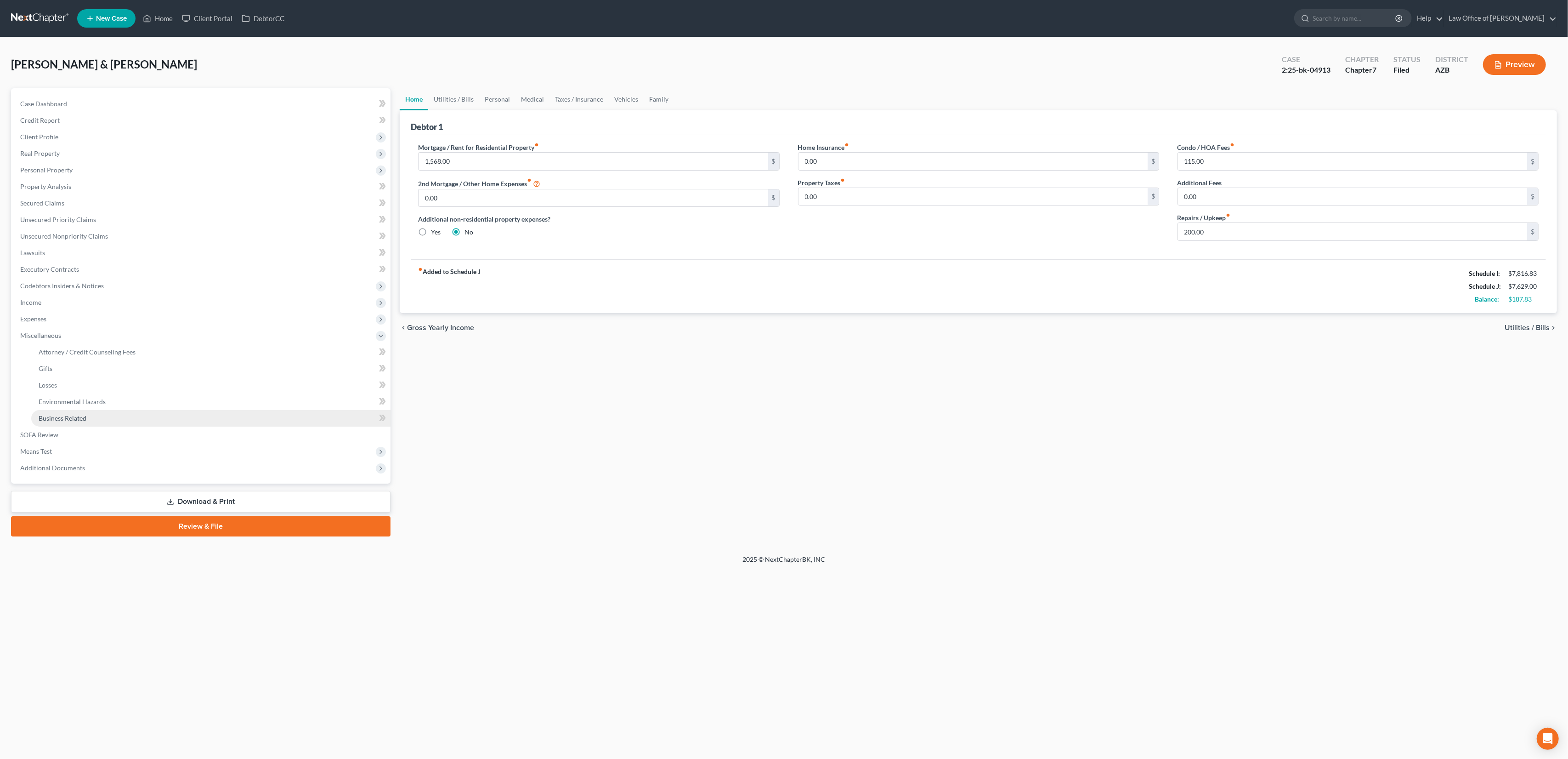
click at [66, 419] on span "Business Related" at bounding box center [63, 418] width 48 height 8
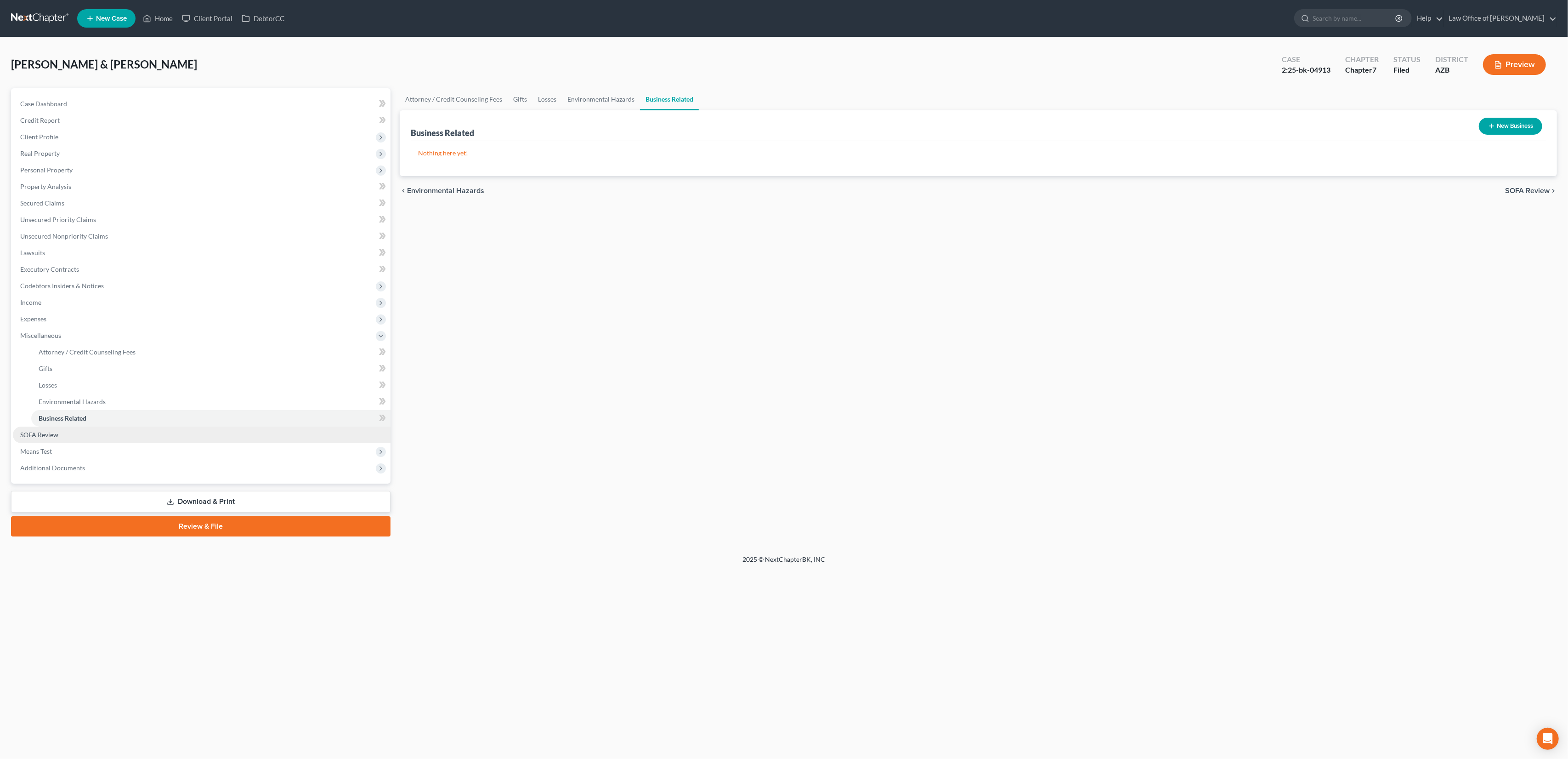
click at [52, 433] on span "SOFA Review" at bounding box center [39, 434] width 38 height 8
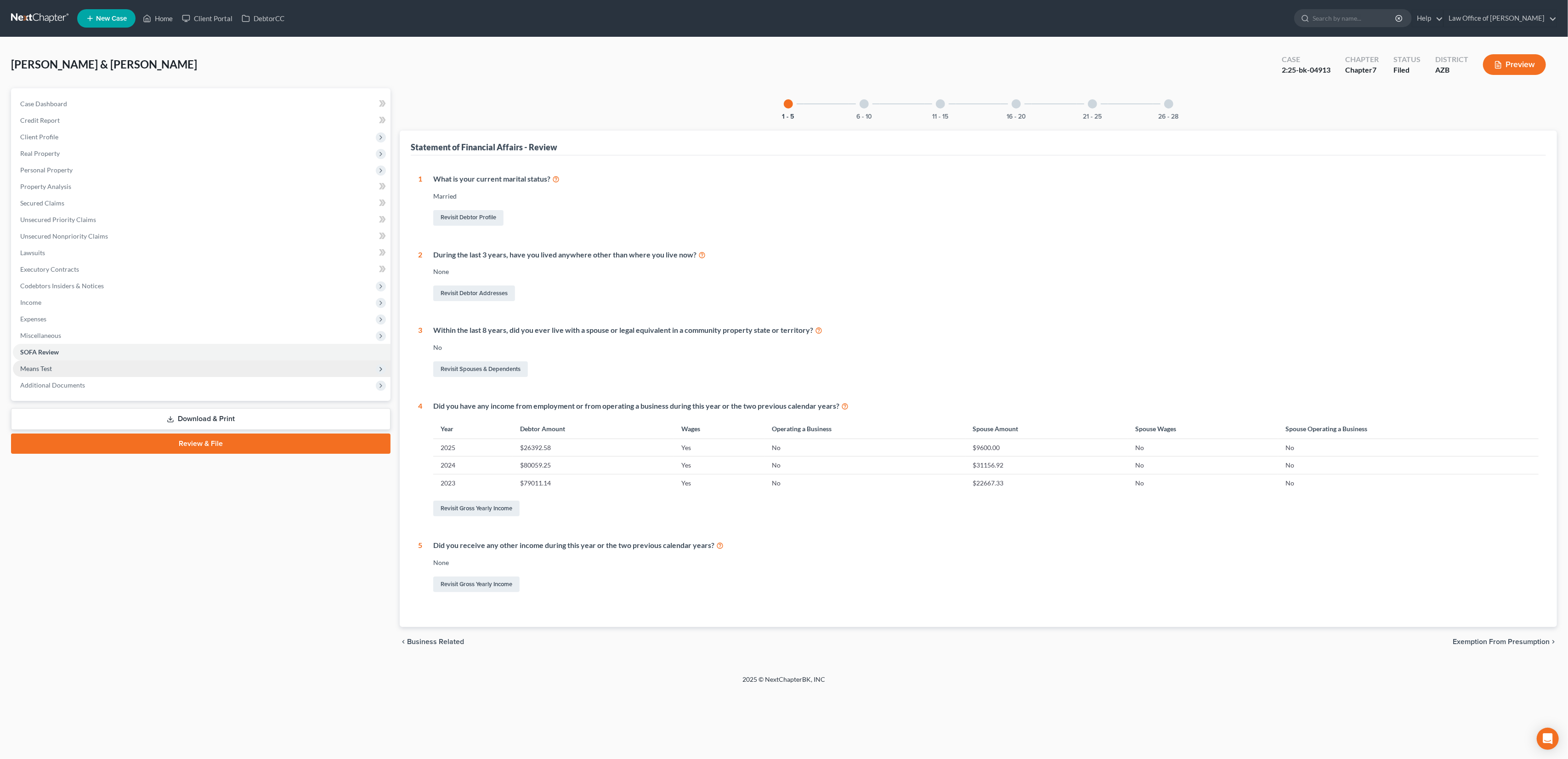
click at [50, 370] on span "Means Test" at bounding box center [35, 369] width 31 height 8
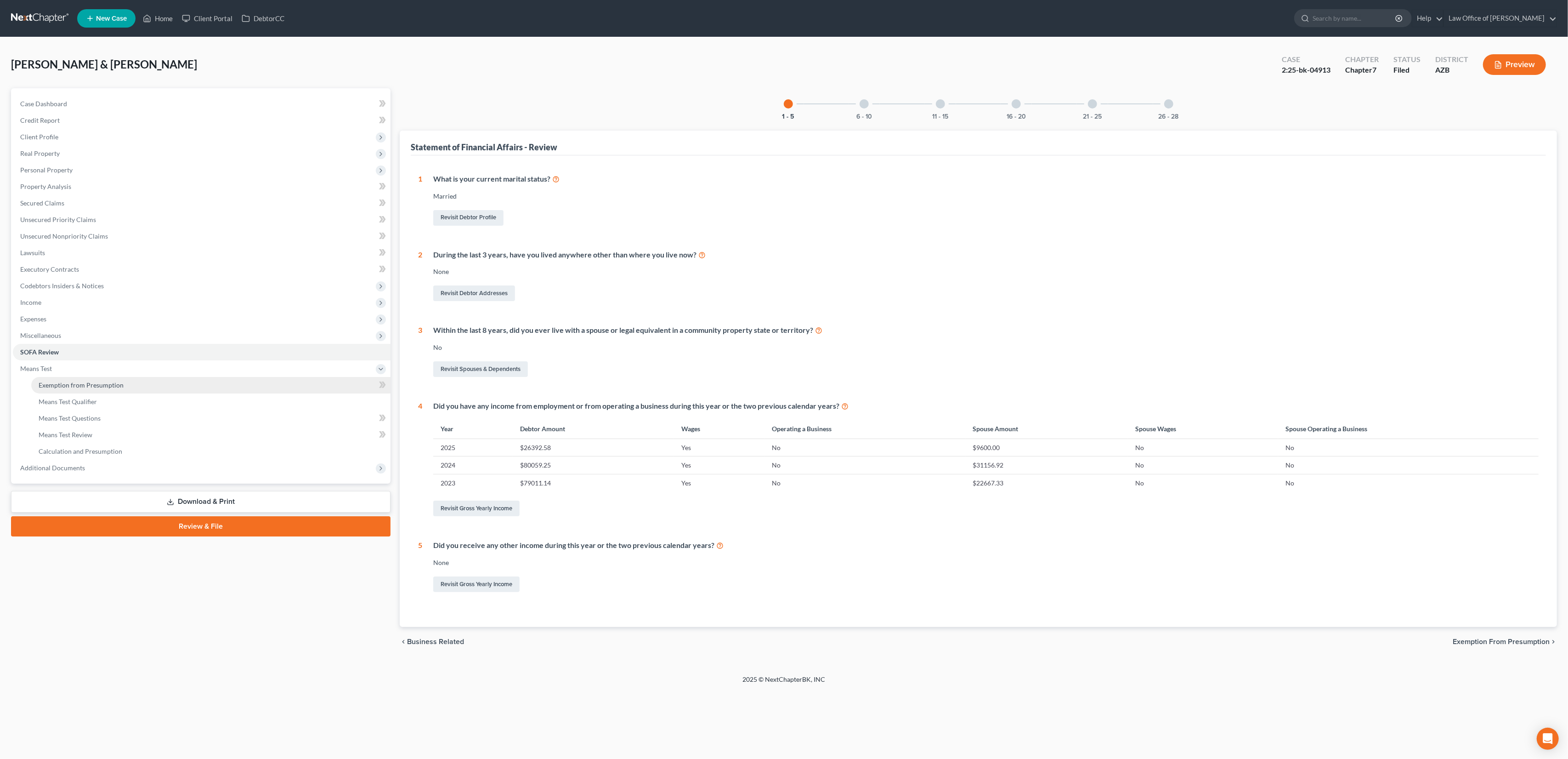
click at [53, 387] on span "Exemption from Presumption" at bounding box center [81, 385] width 85 height 8
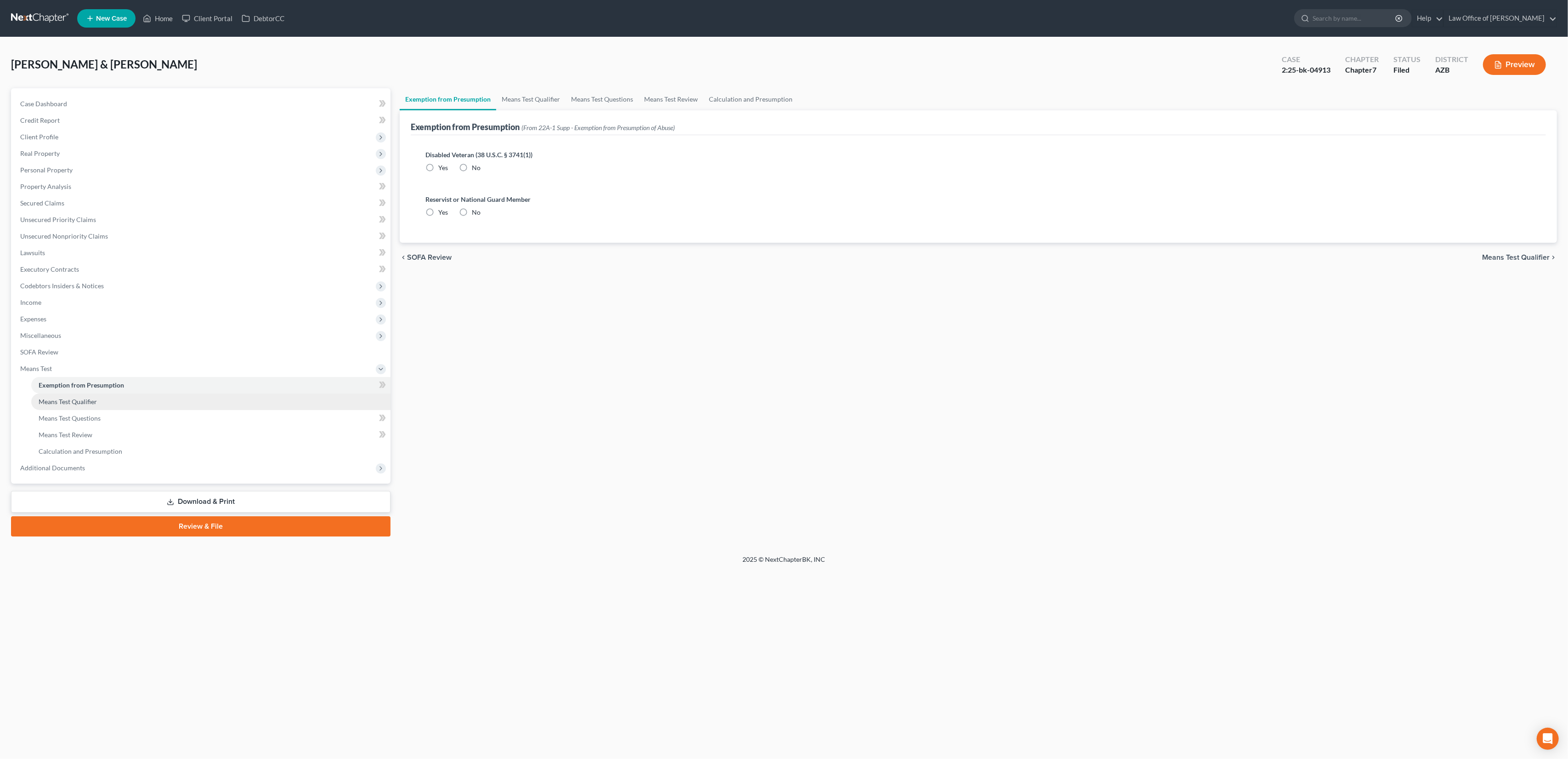
click at [56, 399] on span "Means Test Qualifier" at bounding box center [68, 402] width 58 height 8
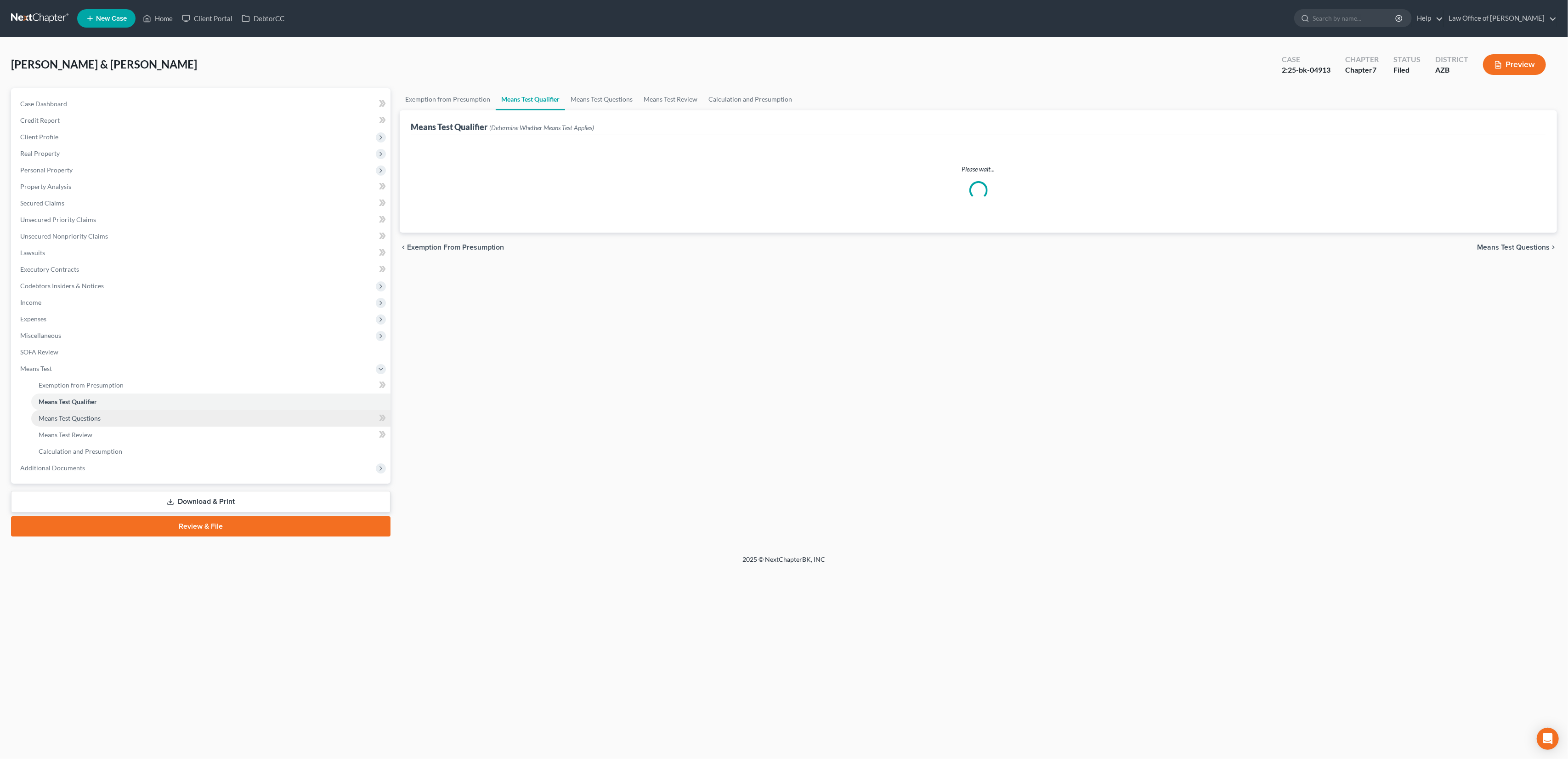
click at [56, 416] on span "Means Test Questions" at bounding box center [69, 418] width 62 height 8
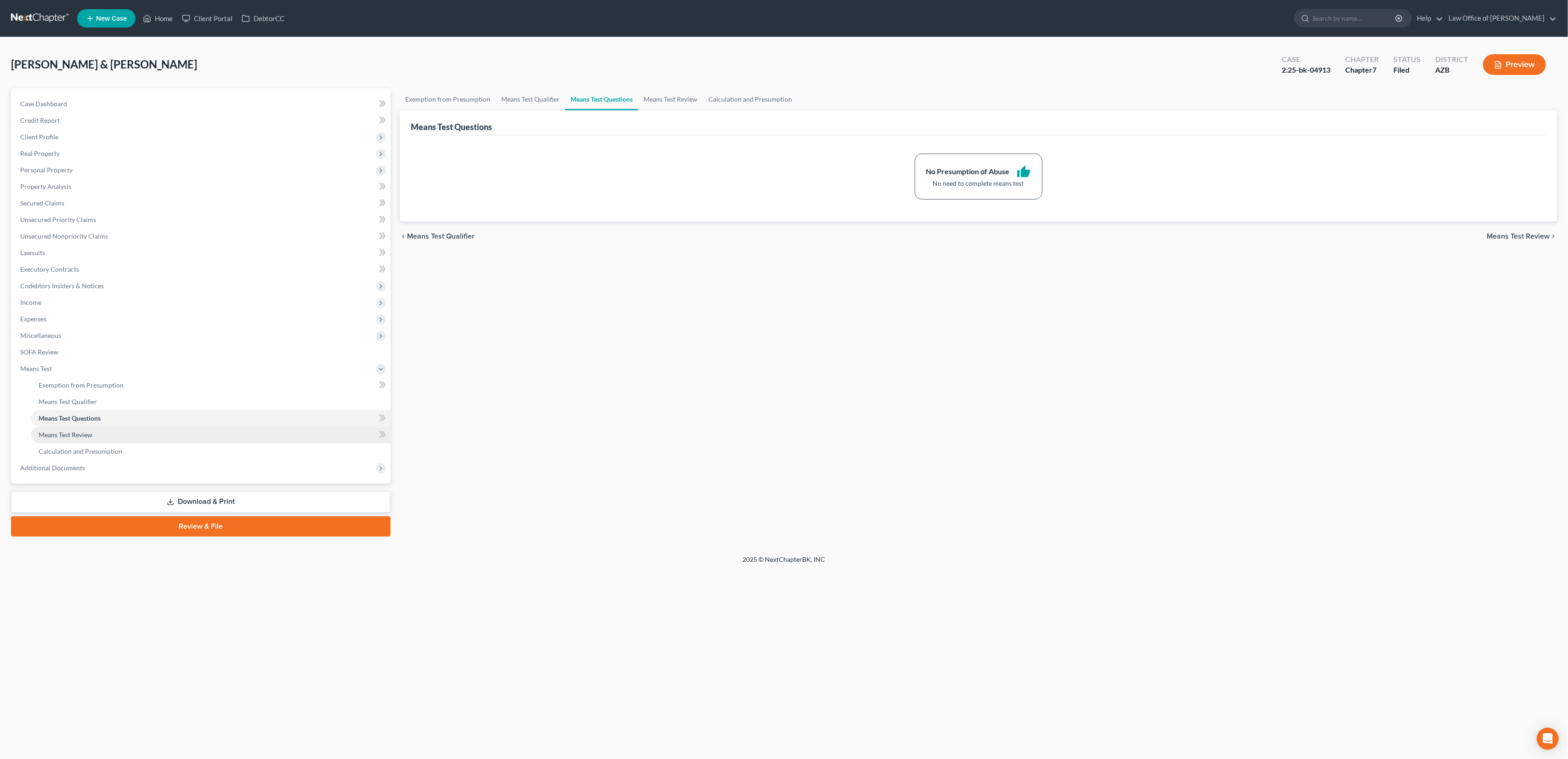
click at [56, 435] on span "Means Test Review" at bounding box center [66, 434] width 53 height 8
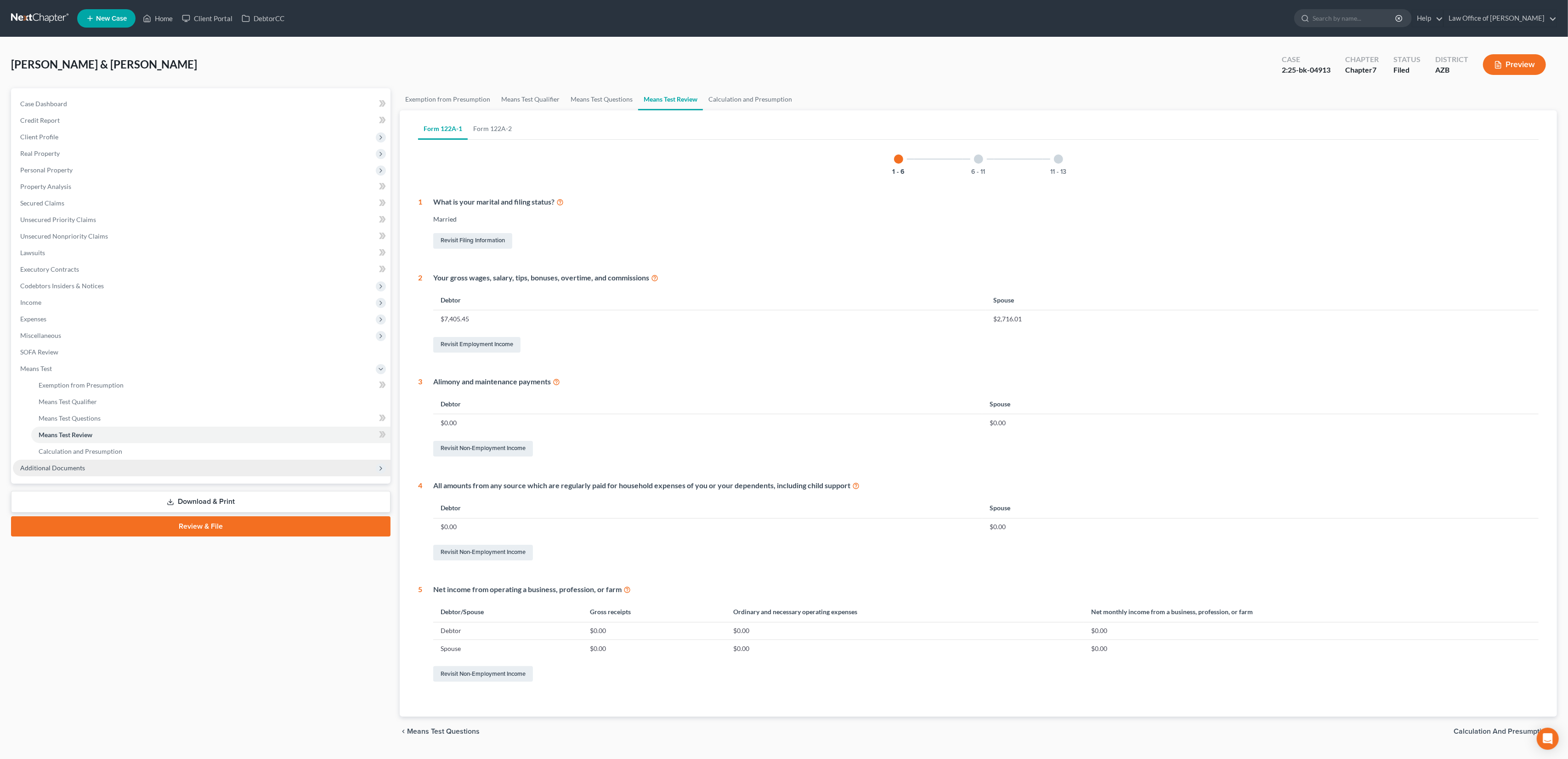
click at [68, 469] on span "Additional Documents" at bounding box center [52, 468] width 65 height 8
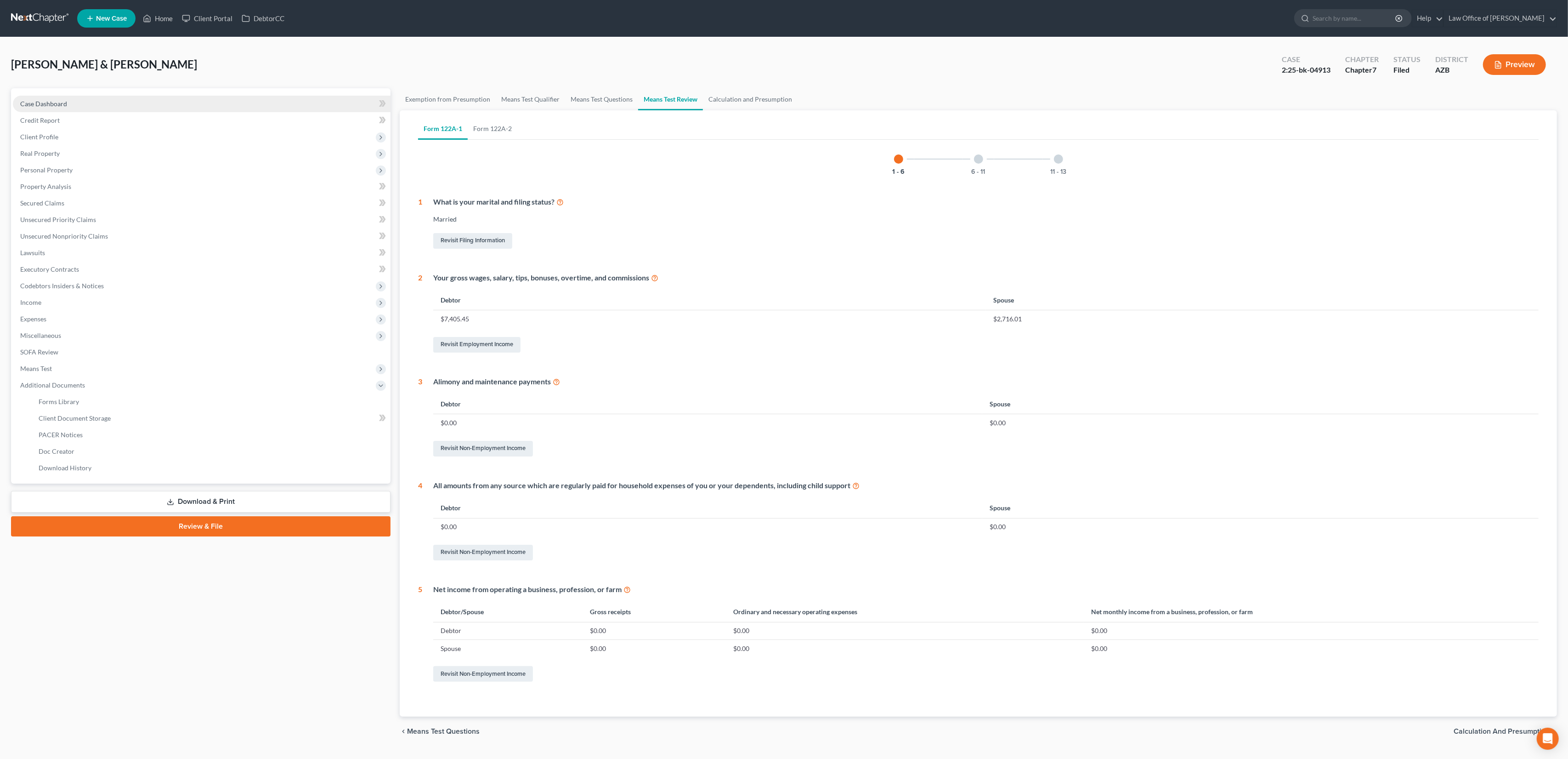
click at [55, 108] on link "Case Dashboard" at bounding box center [202, 103] width 378 height 16
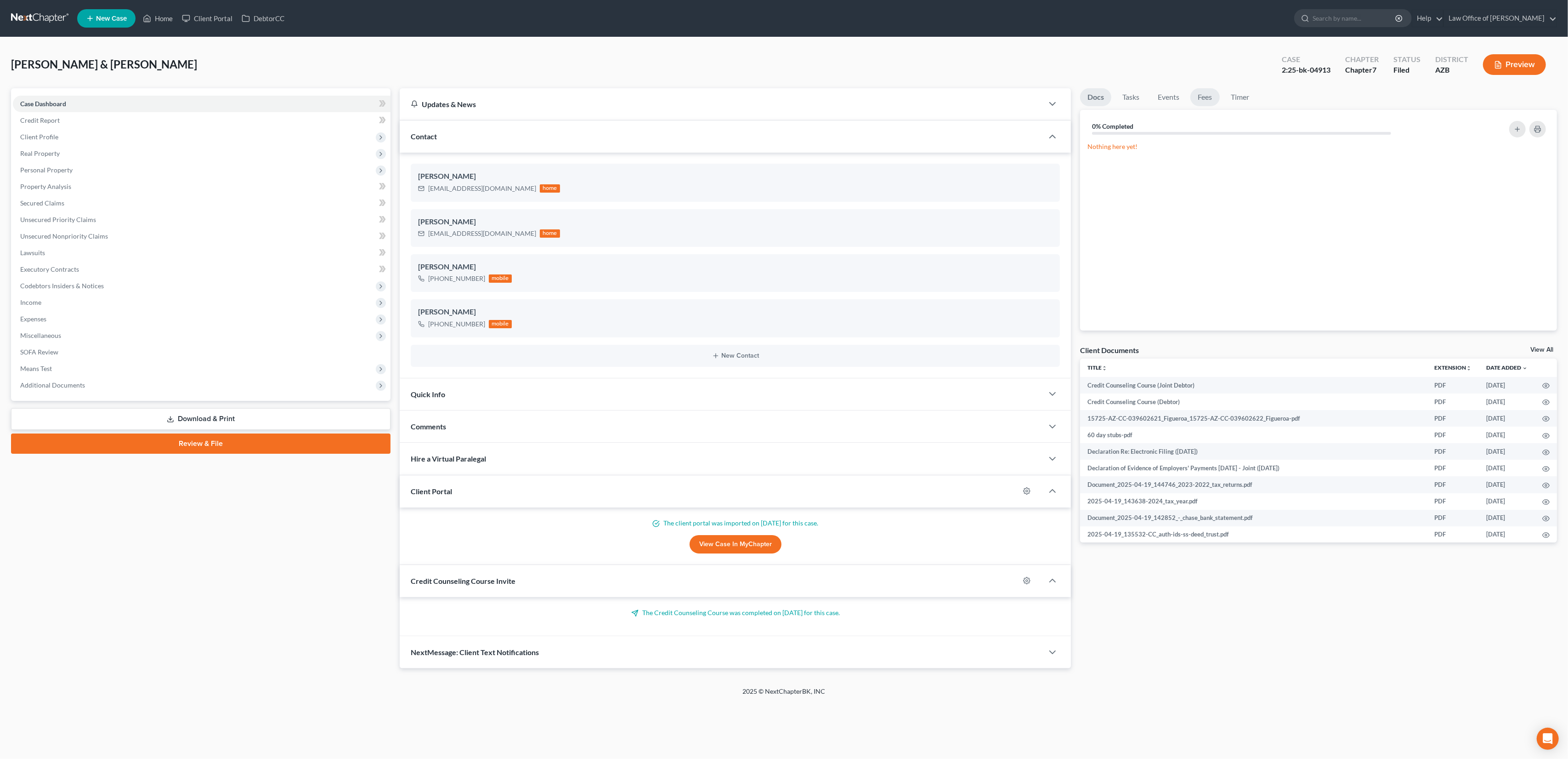
click at [921, 97] on link "Fees" at bounding box center [1205, 97] width 30 height 18
click at [921, 128] on button "Payment" at bounding box center [1502, 130] width 48 height 17
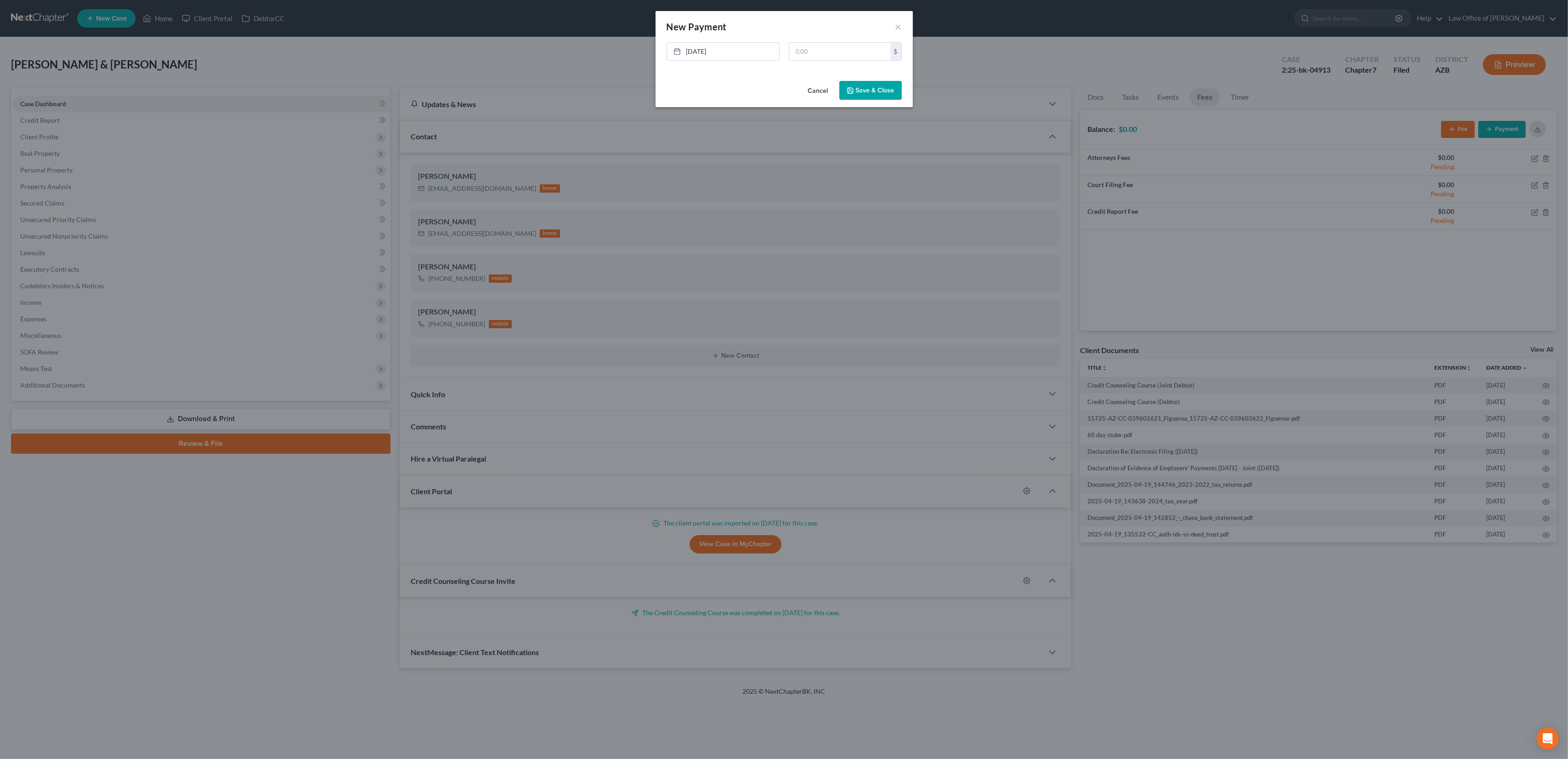
click at [903, 25] on div "New Payment Edit Payment ×" at bounding box center [784, 27] width 257 height 31
click at [899, 29] on button "×" at bounding box center [899, 27] width 7 height 11
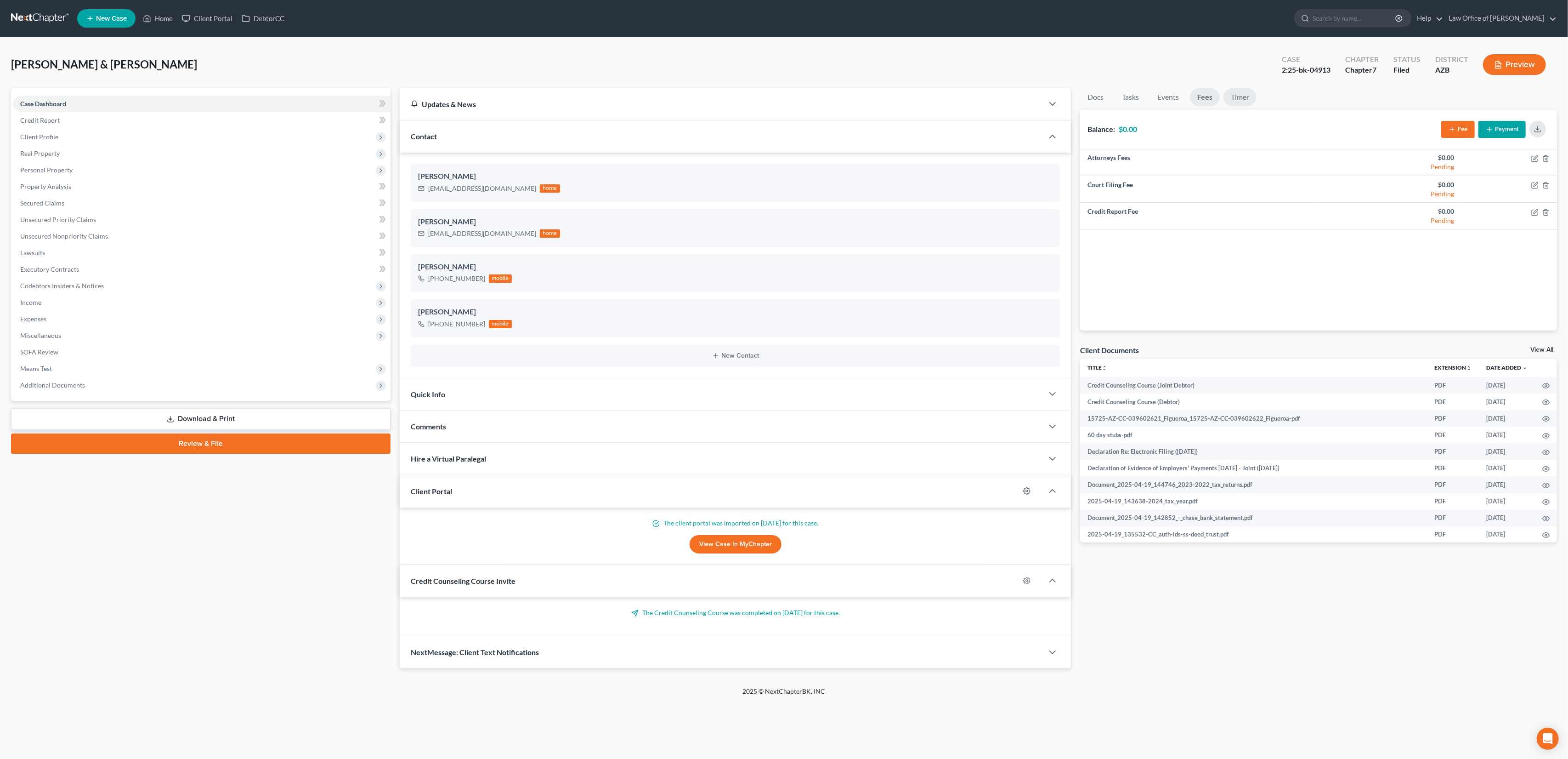
click at [921, 99] on link "Timer" at bounding box center [1240, 97] width 33 height 18
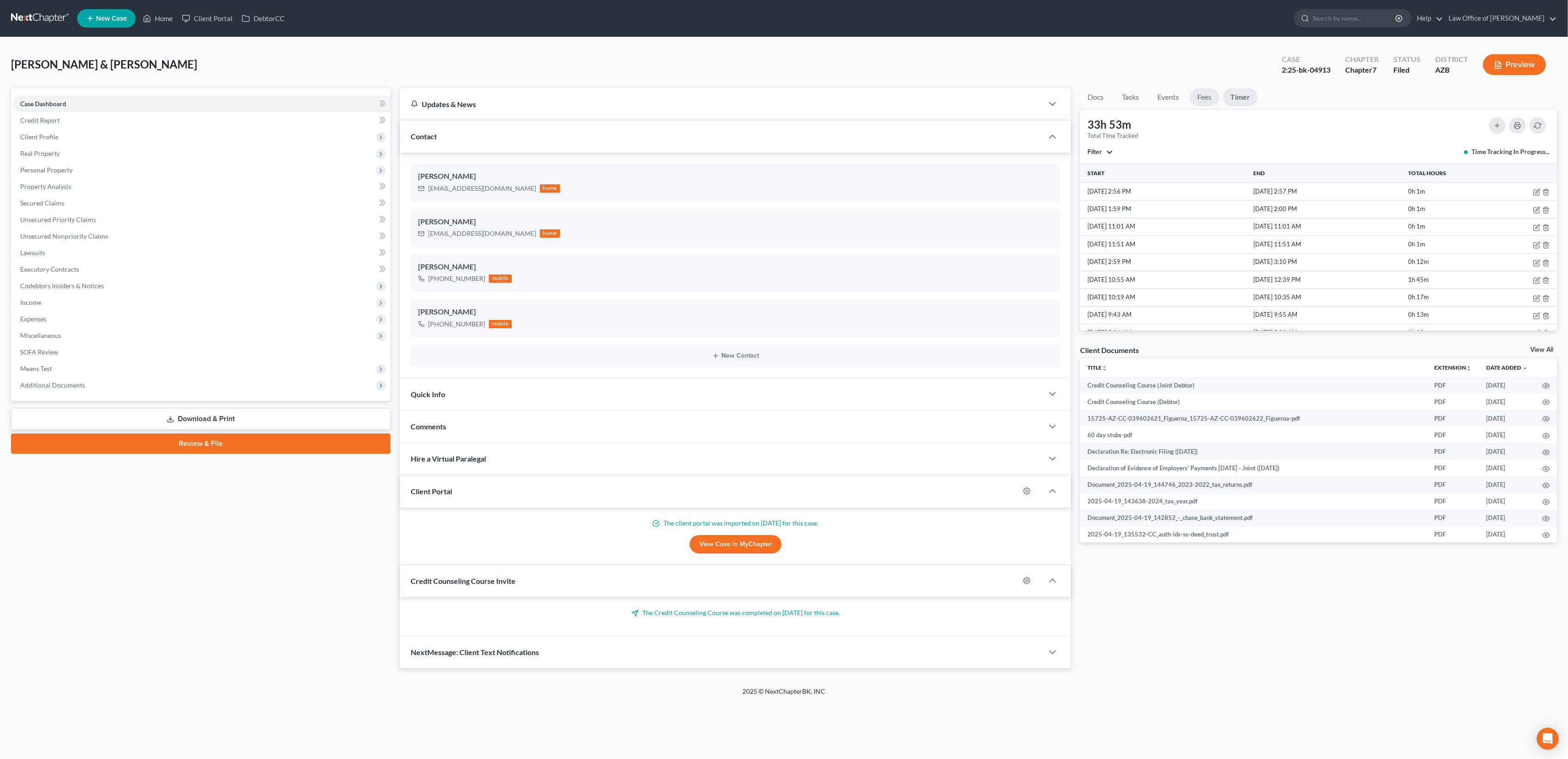
click at [921, 99] on link "Fees" at bounding box center [1204, 97] width 30 height 18
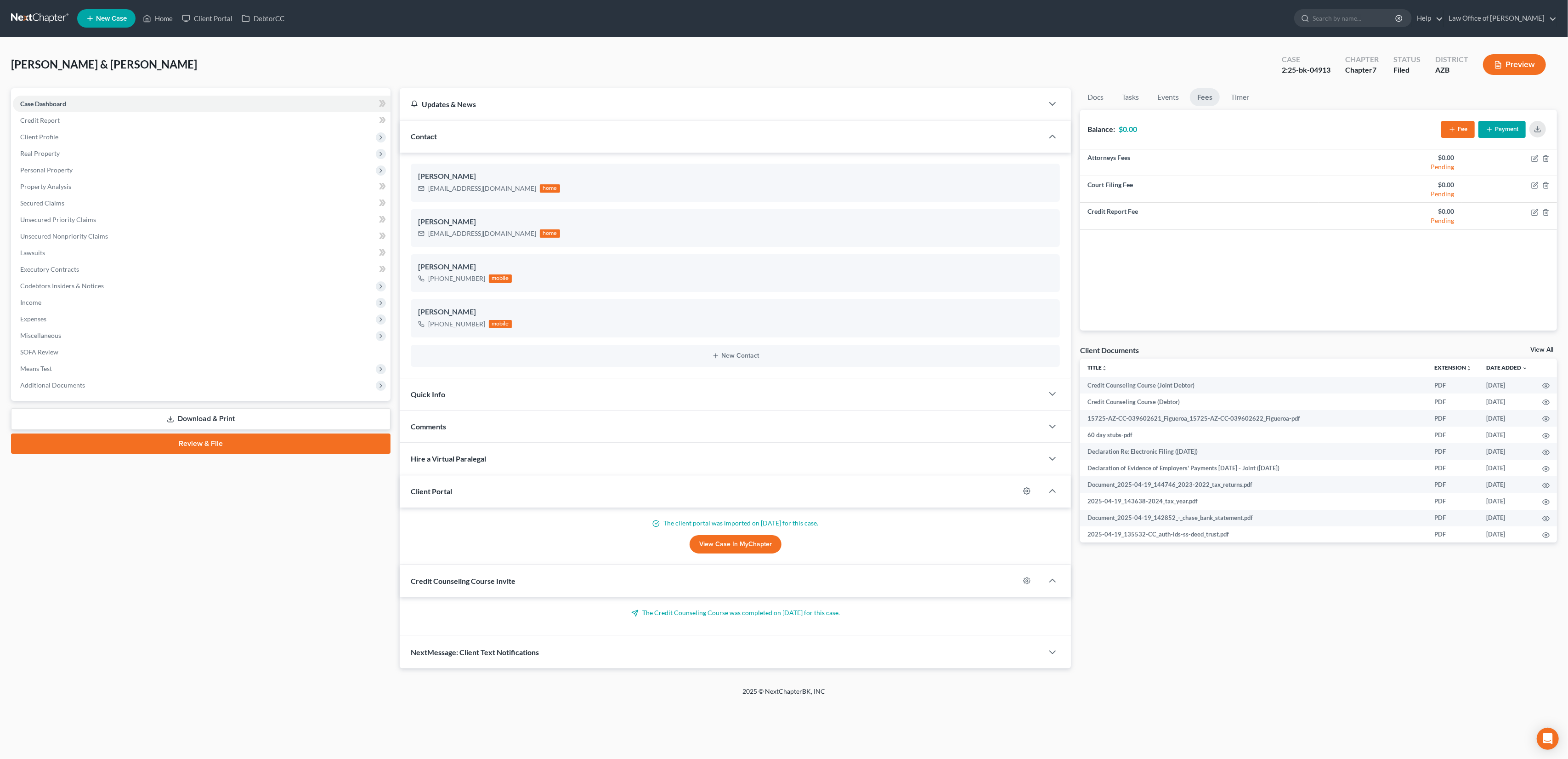
click at [921, 128] on button "Fee" at bounding box center [1458, 130] width 33 height 17
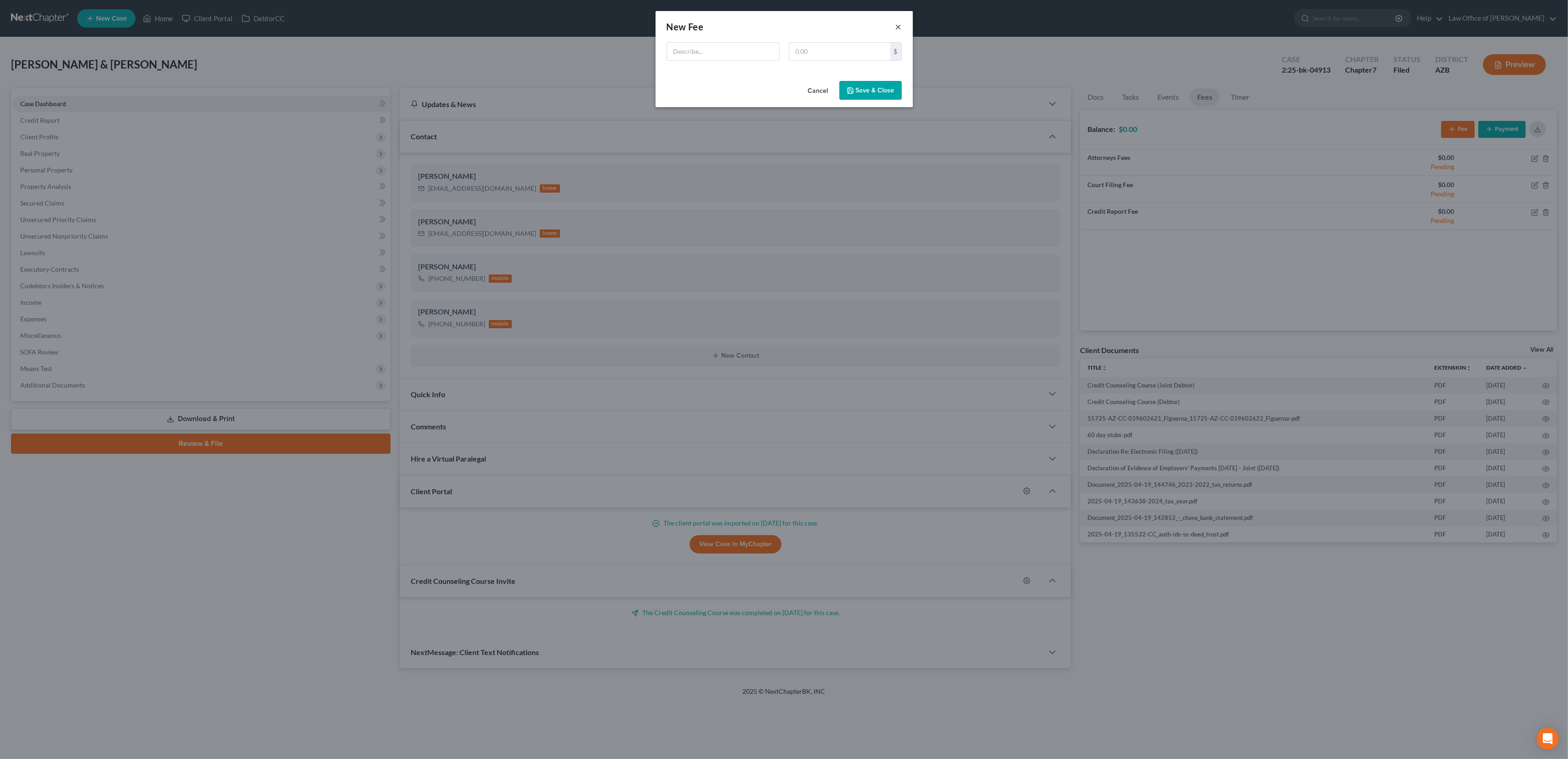
click at [902, 26] on button "×" at bounding box center [899, 27] width 7 height 11
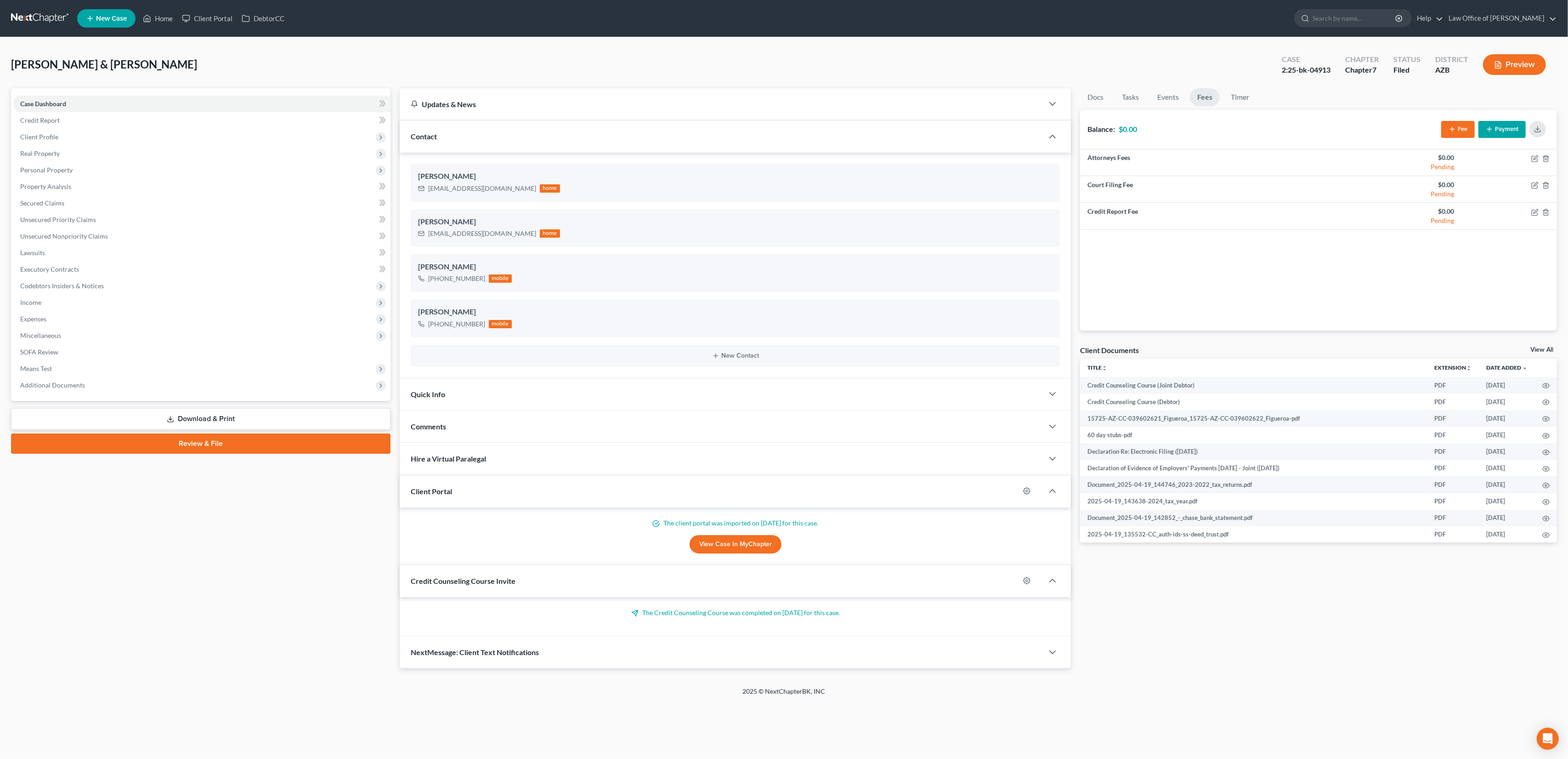
click at [921, 27] on form at bounding box center [1354, 18] width 118 height 18
click at [921, 21] on input "search" at bounding box center [1355, 18] width 84 height 17
type input "invoicing"
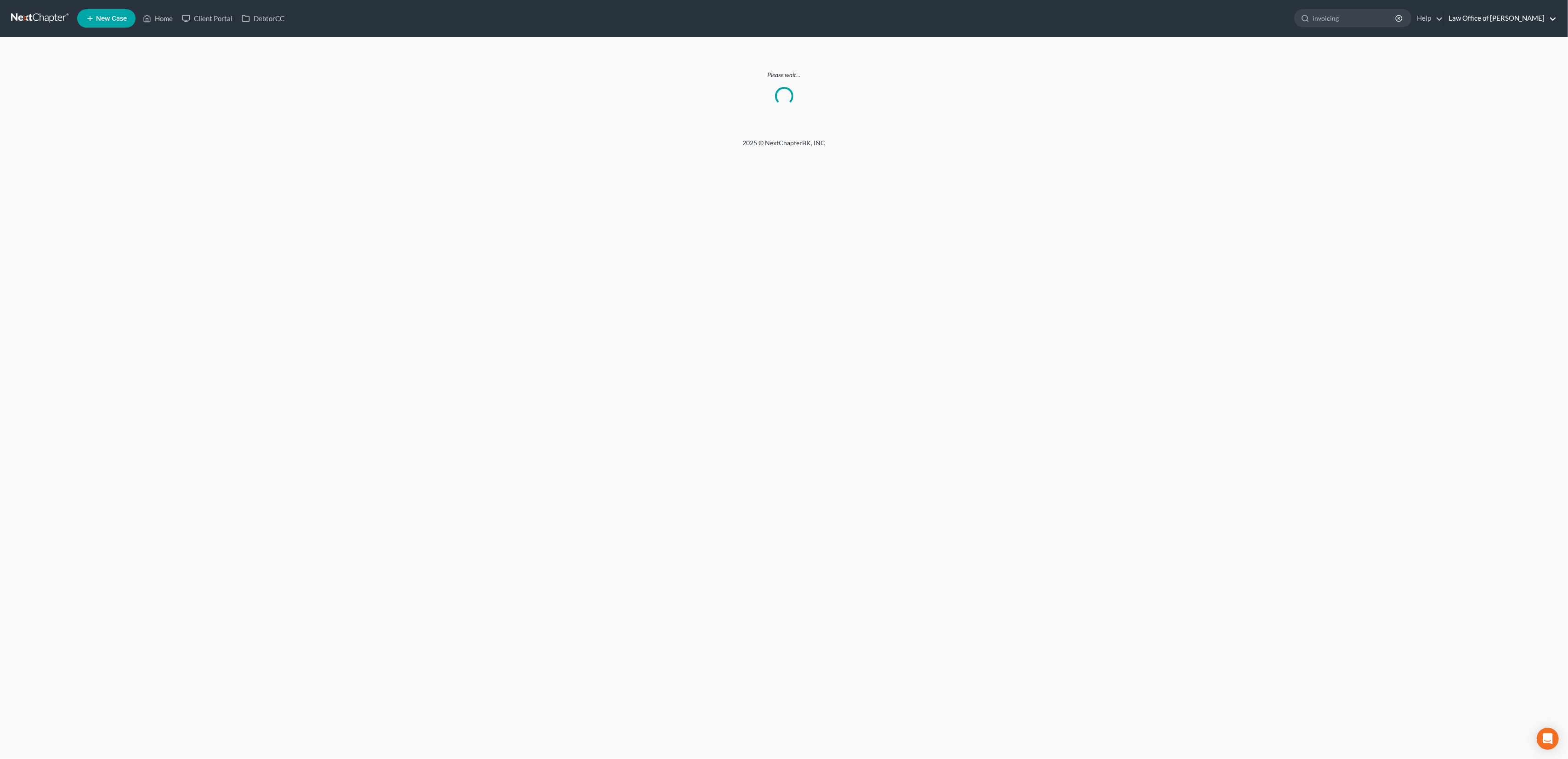
click at [921, 15] on link "Law Office of [PERSON_NAME]" at bounding box center [1500, 18] width 112 height 16
click at [921, 348] on div "Home New Case Client Portal DebtorCC Law Office of Alexander D. Sanchez alex@al…" at bounding box center [784, 379] width 1568 height 759
click at [921, 736] on div "Open Intercom Messenger" at bounding box center [1549, 739] width 25 height 25
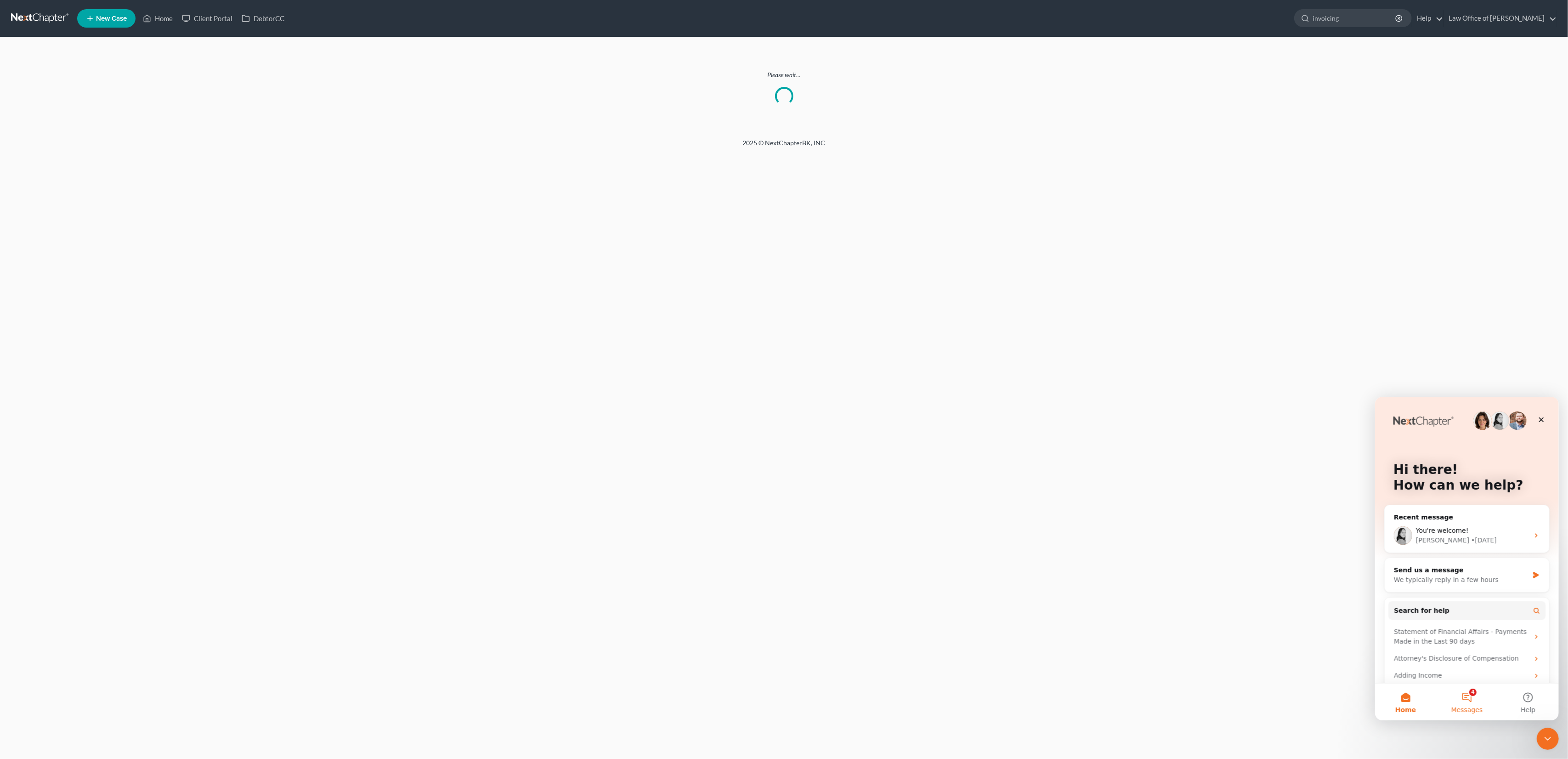
click at [921, 702] on button "4 Messages" at bounding box center [1466, 701] width 61 height 37
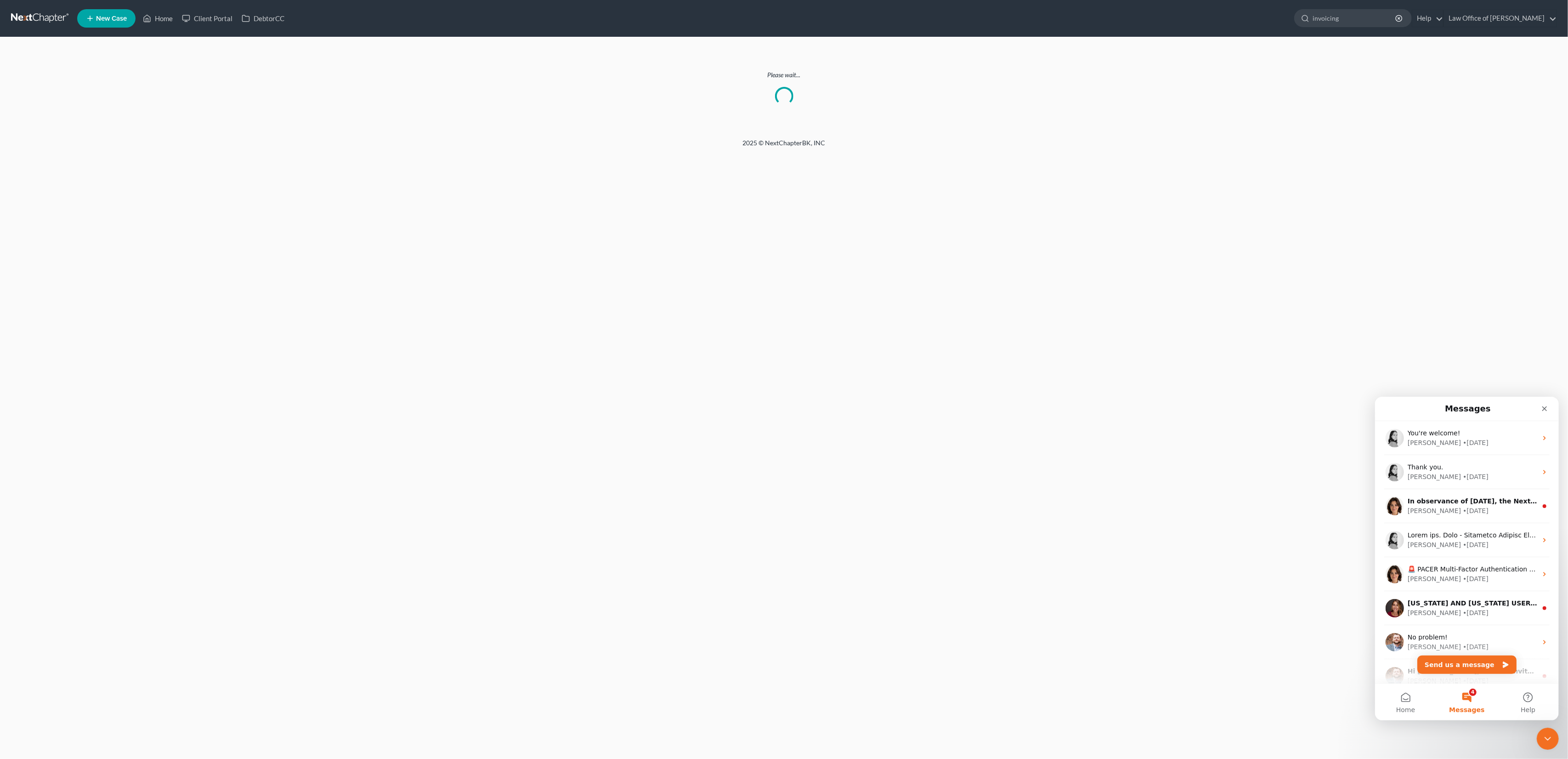
click at [921, 665] on button "Send us a message" at bounding box center [1467, 664] width 99 height 18
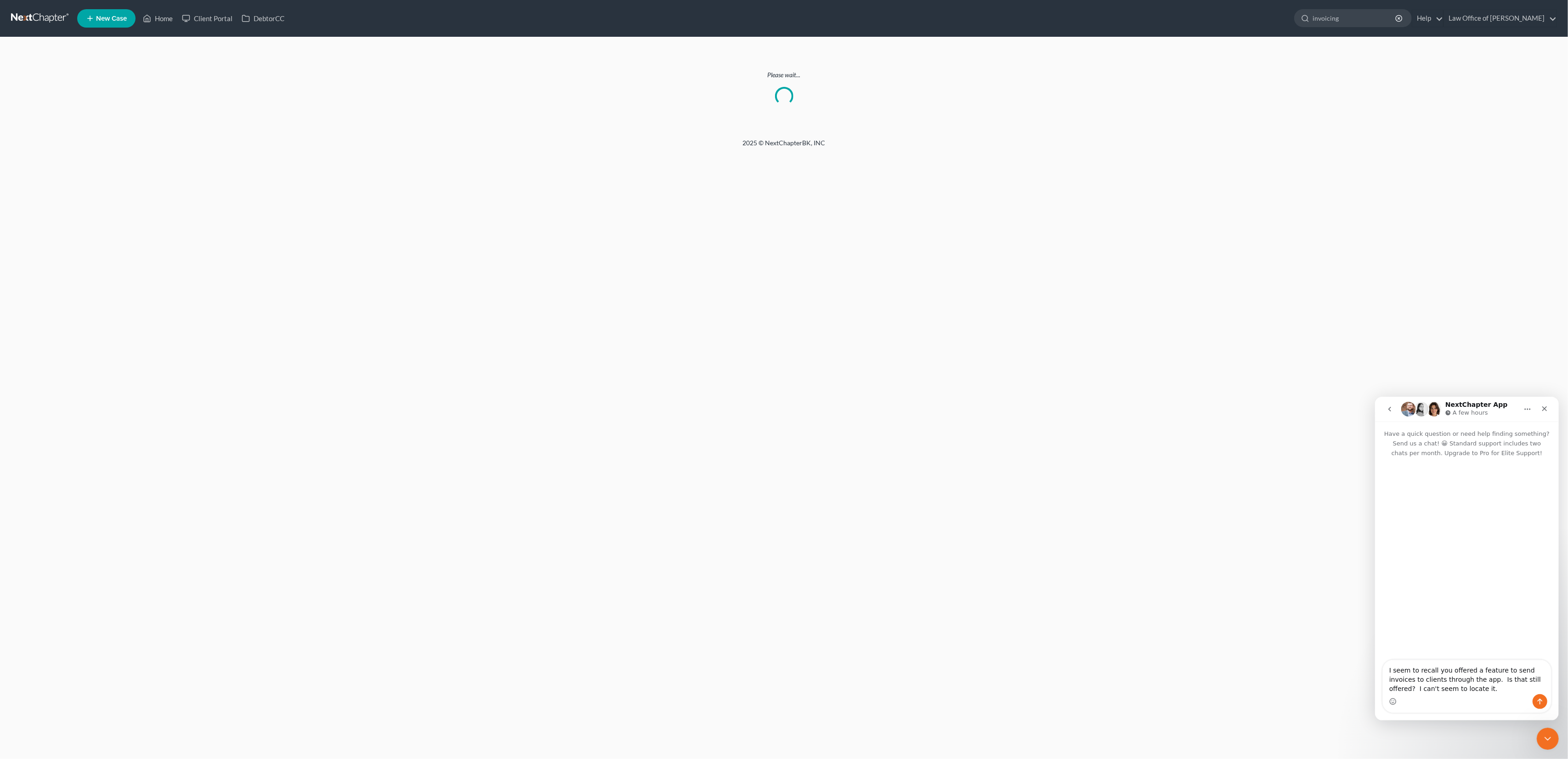
type textarea "I seem to recall you offered a feature to send invoices to clients through the …"
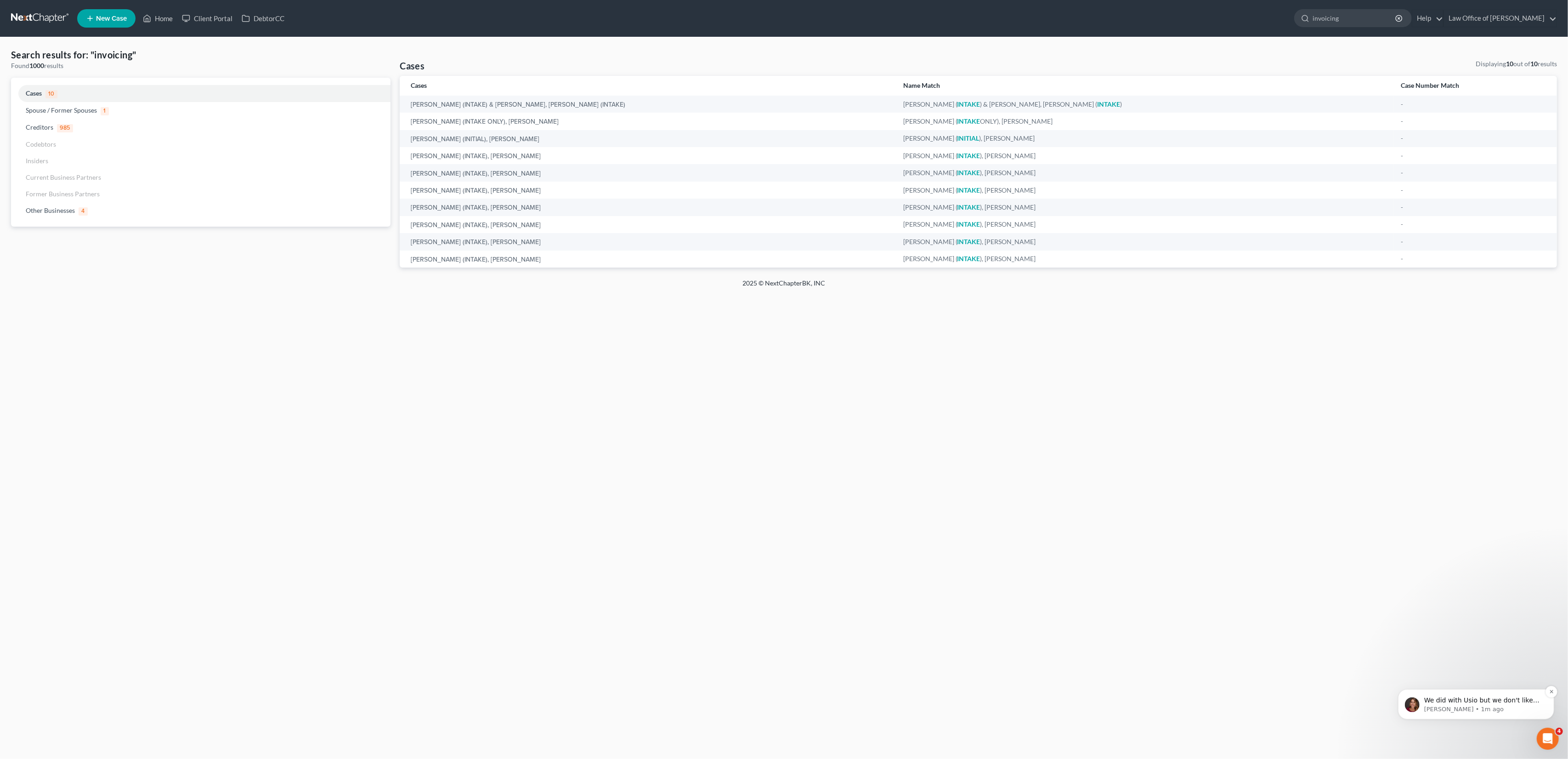
click at [1490, 703] on p "We did with Usio but we don't like working with them so we're looking for a new…" at bounding box center [1483, 700] width 119 height 10
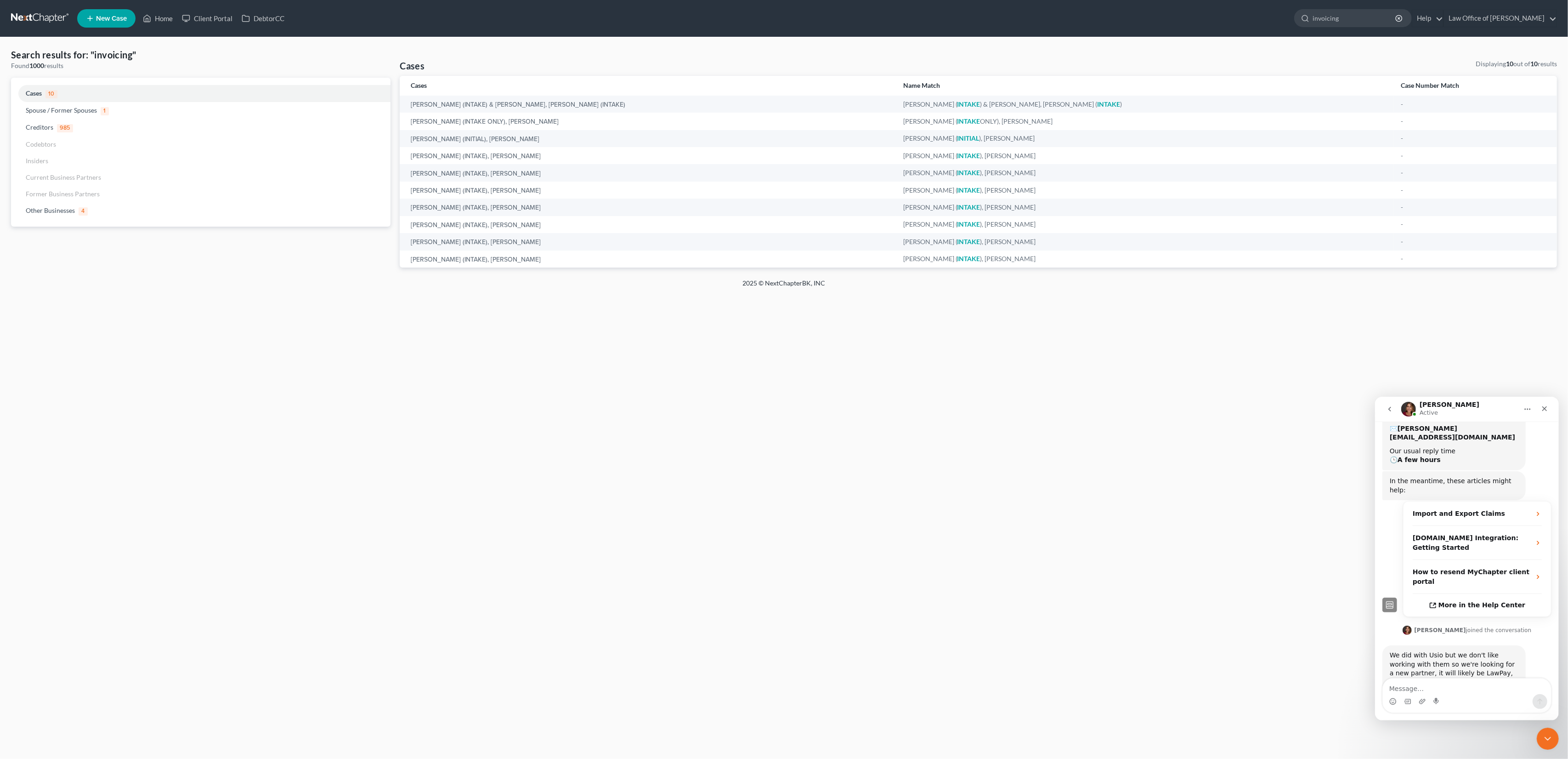
scroll to position [129, 0]
click at [1414, 685] on textarea "Message…" at bounding box center [1466, 686] width 169 height 15
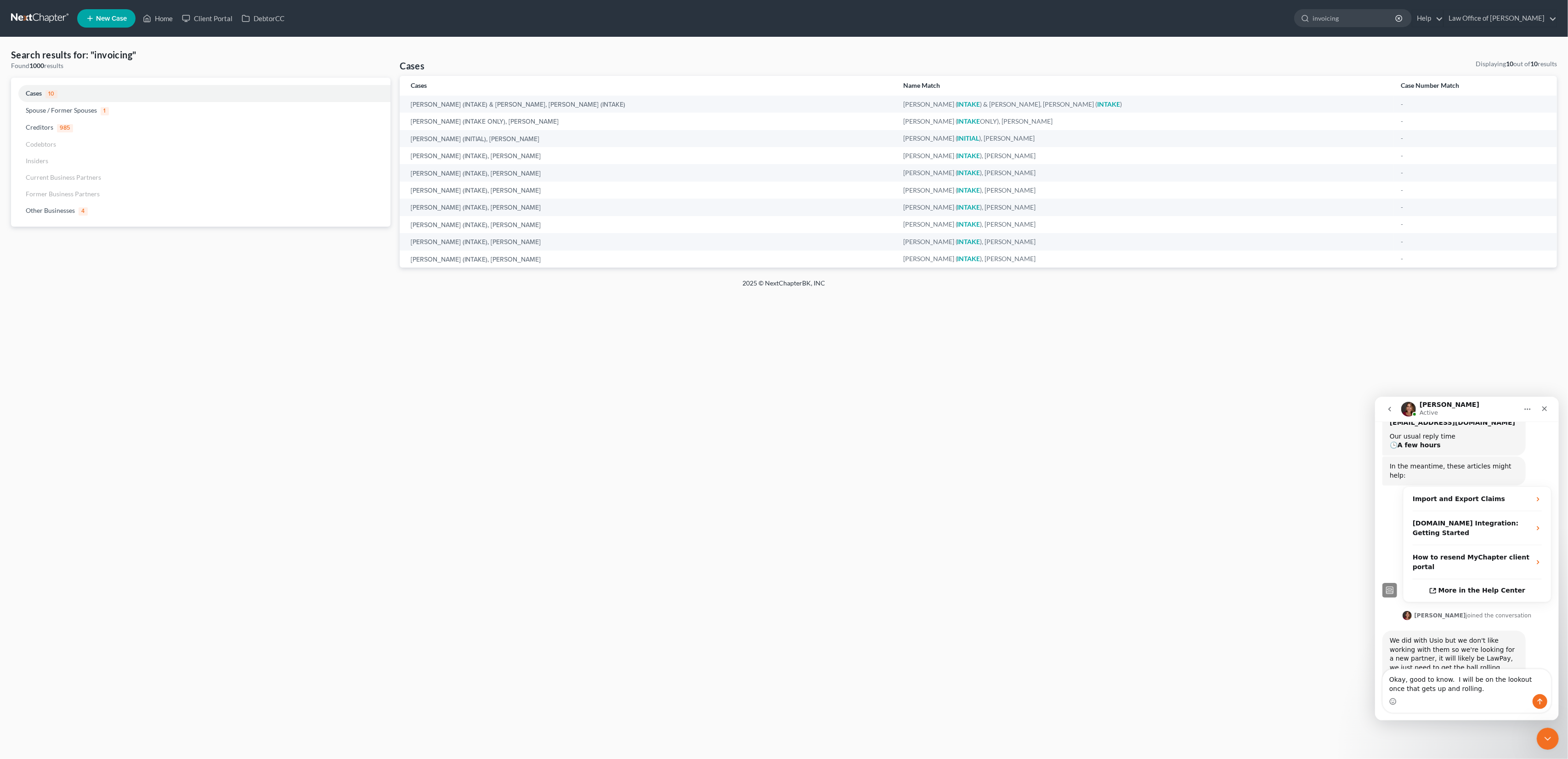
type textarea "Okay, good to know. I will be on the lookout once that gets up and rolling."
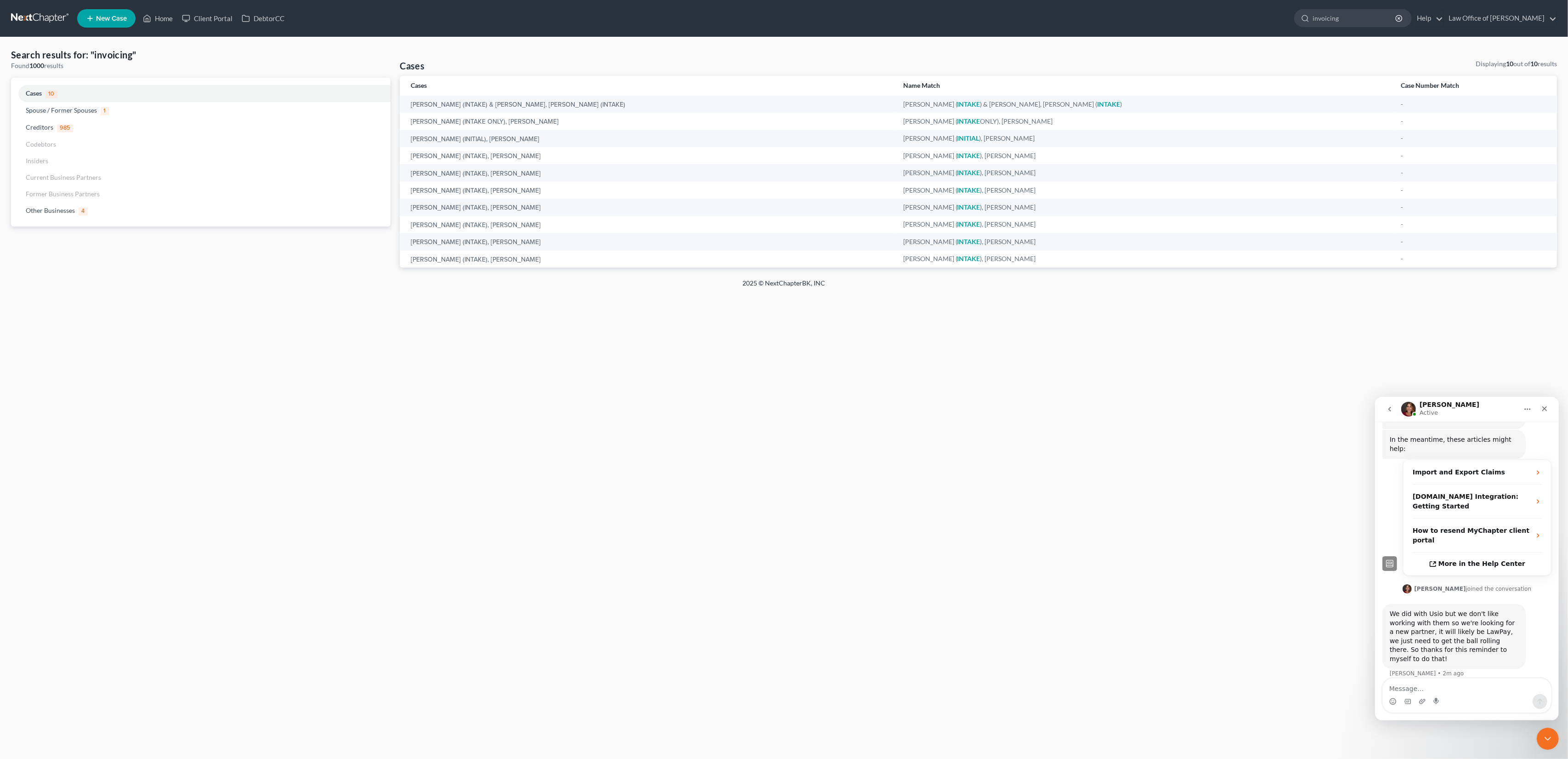
scroll to position [165, 0]
click at [161, 17] on link "Home" at bounding box center [157, 18] width 39 height 16
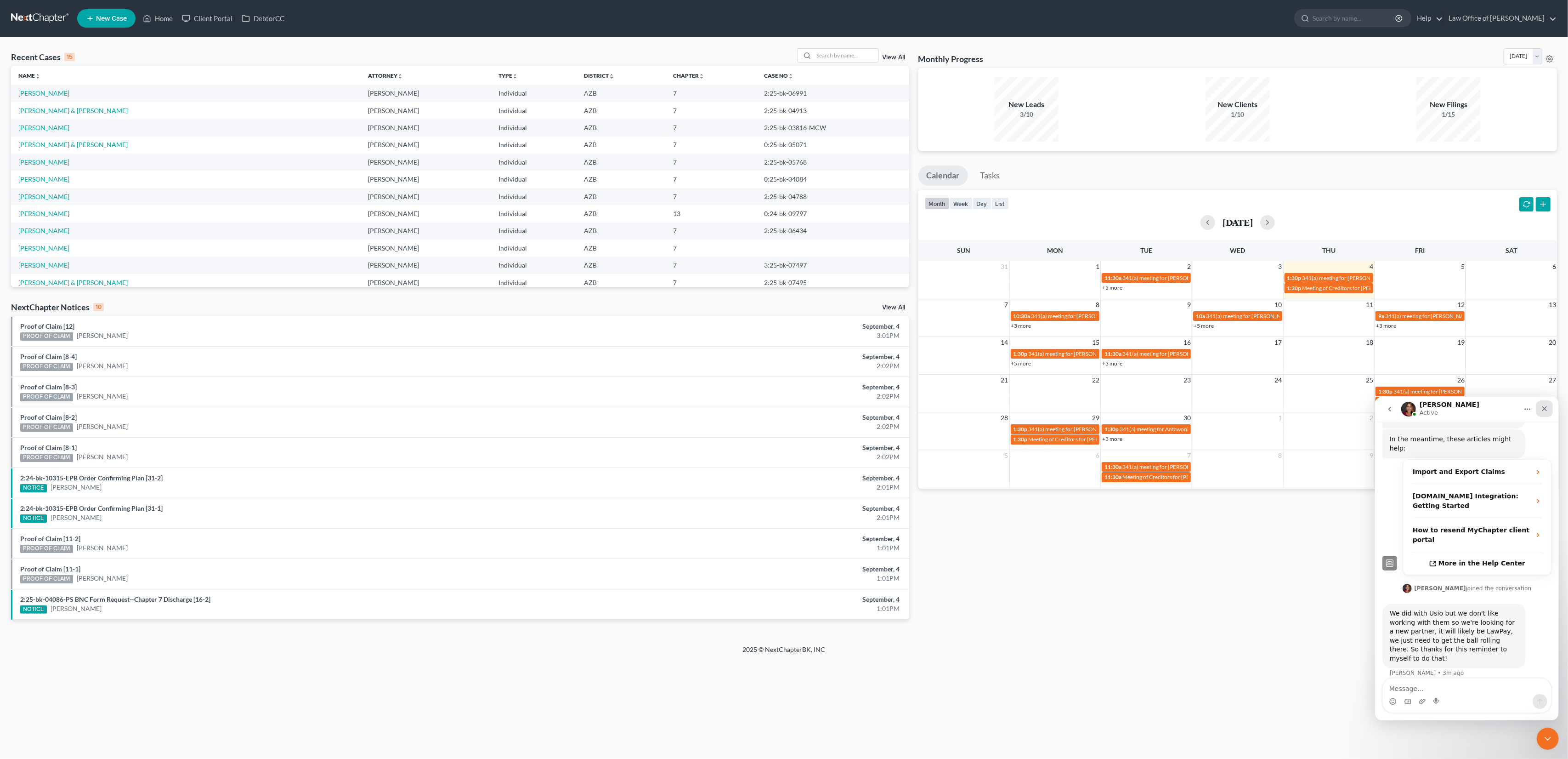
click at [1542, 410] on icon "Close" at bounding box center [1544, 409] width 8 height 8
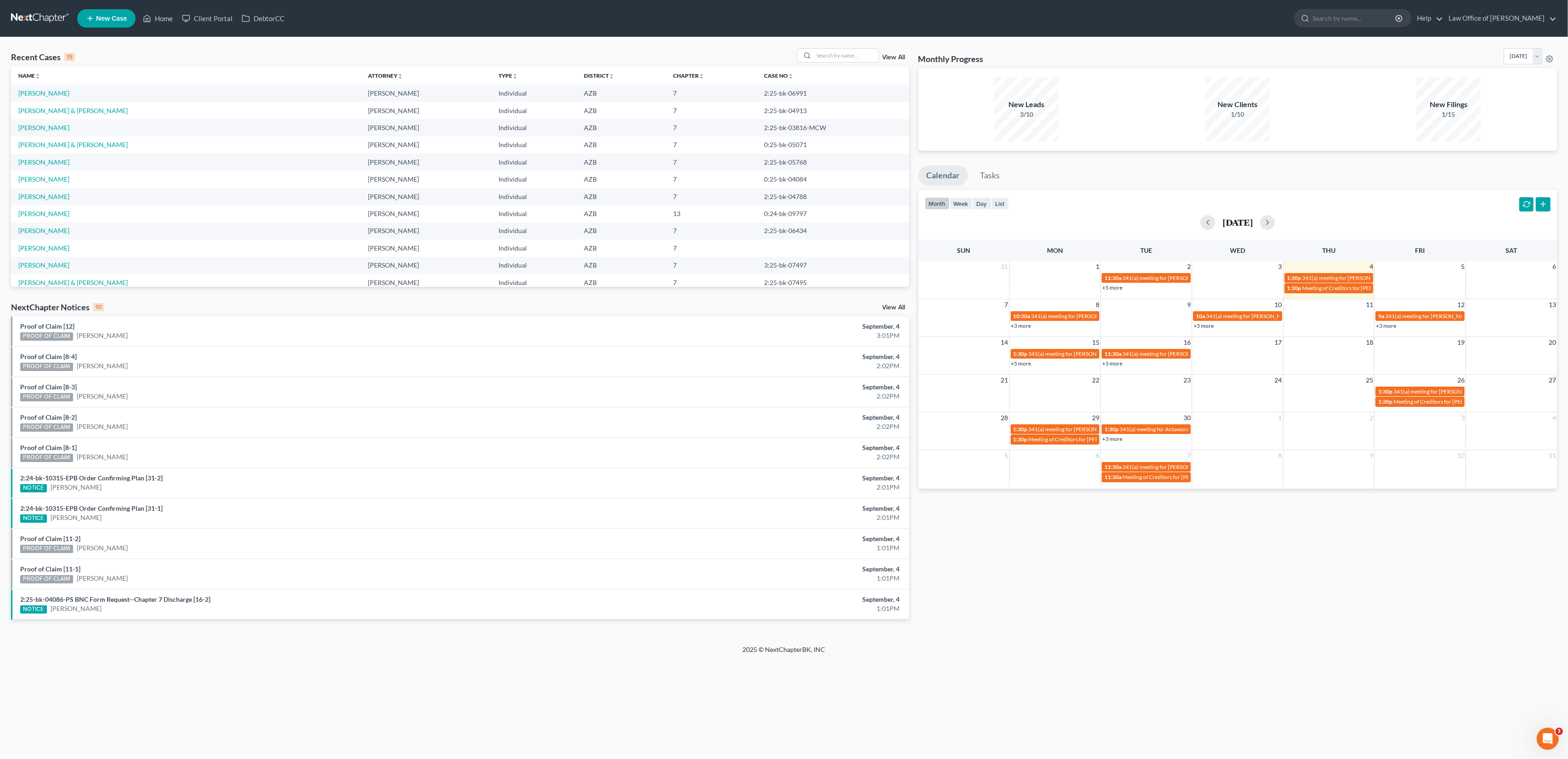
scroll to position [165, 0]
click at [184, 58] on div "Recent Cases 15 View All" at bounding box center [461, 57] width 899 height 18
